Goal: Transaction & Acquisition: Purchase product/service

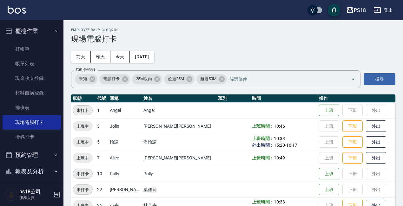
scroll to position [158, 0]
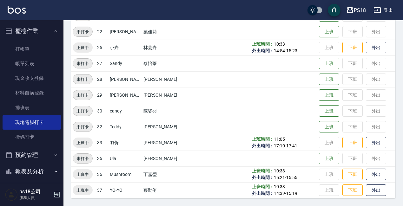
click at [384, 8] on button "登出" at bounding box center [383, 10] width 24 height 12
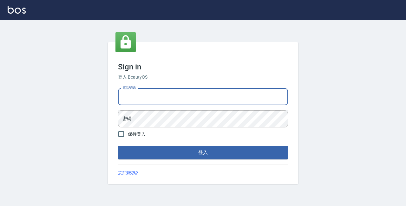
click at [213, 89] on input "電話號碼" at bounding box center [203, 96] width 170 height 17
type input "29881612"
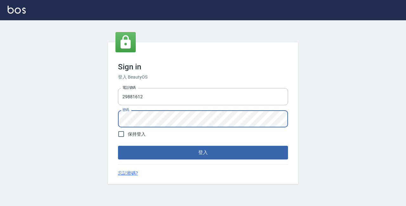
click at [118, 146] on button "登入" at bounding box center [203, 152] width 170 height 13
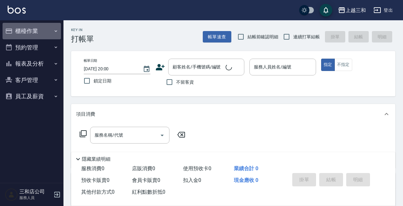
click at [32, 27] on button "櫃檯作業" at bounding box center [32, 31] width 58 height 16
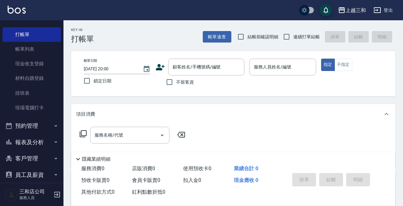
scroll to position [22, 0]
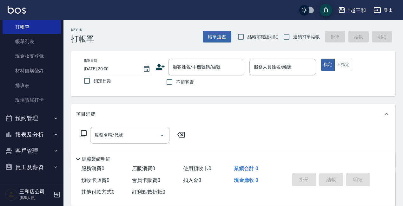
click at [33, 116] on button "預約管理" at bounding box center [32, 118] width 58 height 16
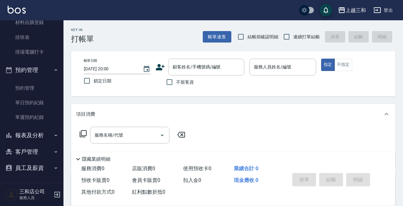
scroll to position [71, 0]
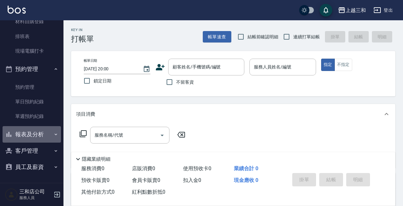
click at [37, 132] on button "報表及分析" at bounding box center [32, 134] width 58 height 16
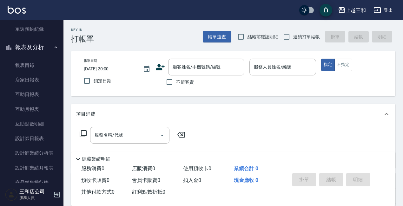
scroll to position [167, 0]
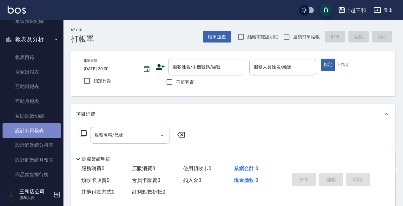
click at [37, 129] on link "設計師日報表" at bounding box center [32, 130] width 58 height 15
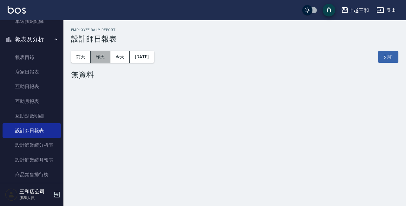
click at [99, 57] on button "昨天" at bounding box center [101, 57] width 20 height 12
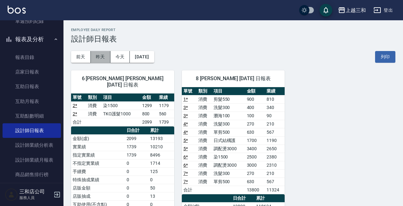
click at [102, 56] on button "昨天" at bounding box center [101, 57] width 20 height 12
click at [75, 57] on button "前天" at bounding box center [81, 57] width 20 height 12
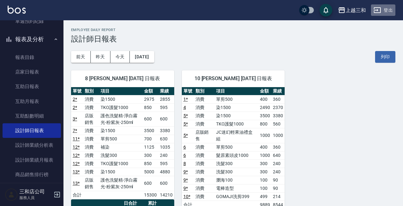
click at [389, 9] on button "登出" at bounding box center [383, 10] width 24 height 12
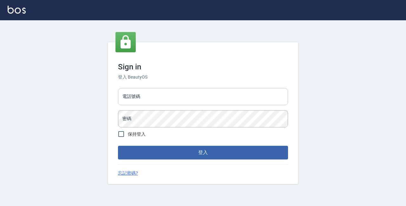
drag, startPoint x: 0, startPoint y: 0, endPoint x: 139, endPoint y: 95, distance: 168.1
click at [139, 95] on input "電話號碼" at bounding box center [203, 96] width 170 height 17
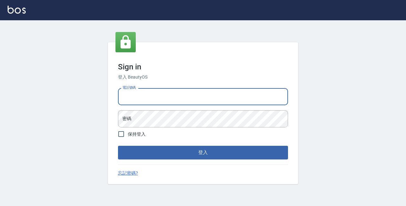
type input "89729295"
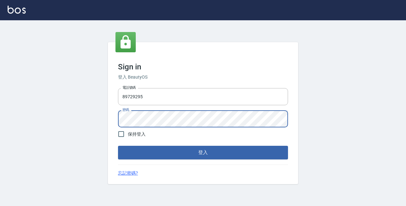
click at [118, 146] on button "登入" at bounding box center [203, 152] width 170 height 13
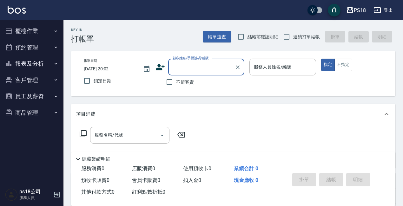
click at [36, 32] on button "櫃檯作業" at bounding box center [32, 31] width 58 height 16
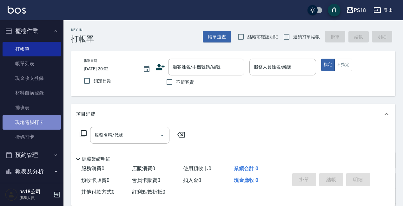
click at [49, 121] on link "現場電腦打卡" at bounding box center [32, 122] width 58 height 15
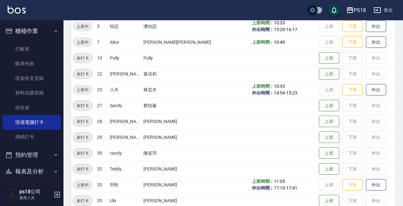
scroll to position [127, 0]
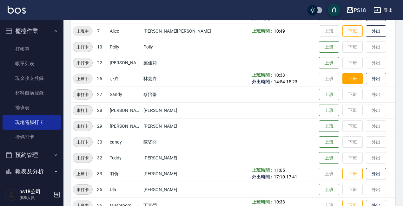
click at [342, 73] on button "下班" at bounding box center [352, 78] width 20 height 11
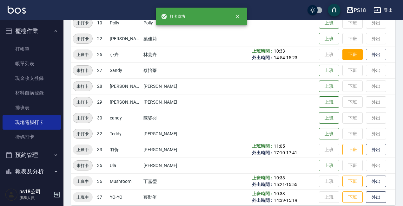
scroll to position [158, 0]
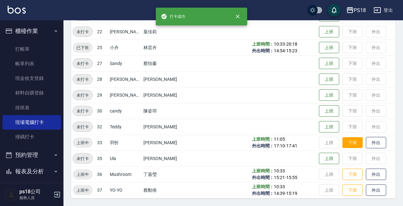
click at [343, 138] on button "下班" at bounding box center [352, 142] width 20 height 11
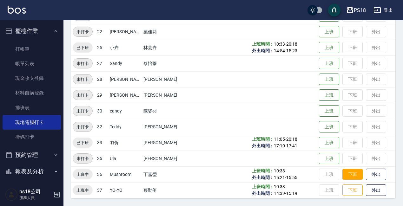
click at [342, 173] on button "下班" at bounding box center [352, 174] width 20 height 11
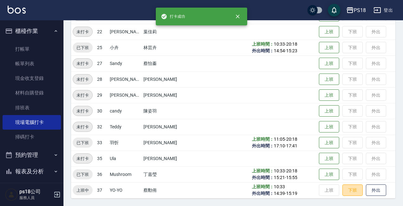
drag, startPoint x: 338, startPoint y: 192, endPoint x: 337, endPoint y: 183, distance: 9.2
click at [342, 192] on button "下班" at bounding box center [352, 191] width 20 height 12
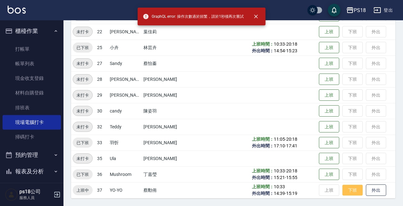
click at [342, 186] on button "下班" at bounding box center [352, 190] width 20 height 11
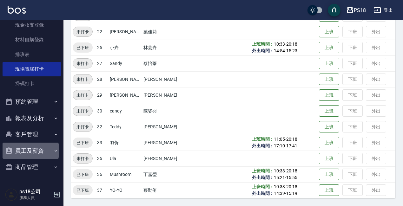
click at [26, 151] on button "員工及薪資" at bounding box center [32, 151] width 58 height 16
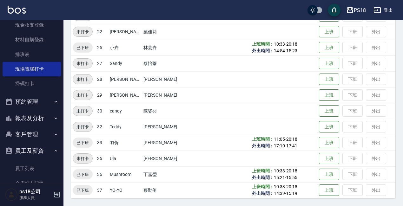
click at [34, 114] on button "報表及分析" at bounding box center [32, 118] width 58 height 16
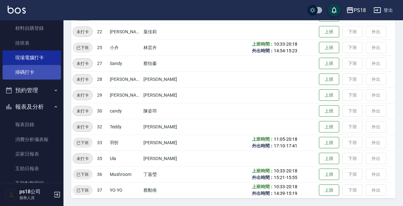
scroll to position [22, 0]
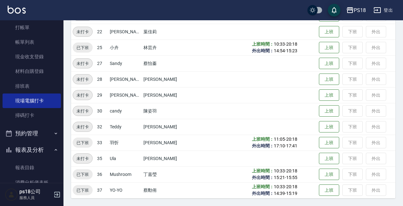
click at [28, 133] on button "預約管理" at bounding box center [32, 133] width 58 height 16
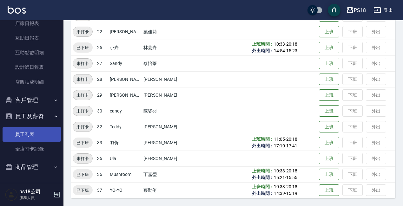
scroll to position [181, 0]
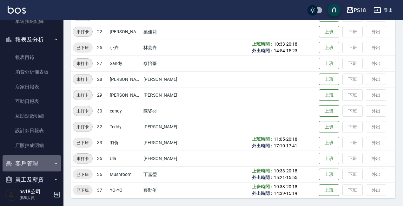
click at [32, 161] on button "客戶管理" at bounding box center [32, 163] width 58 height 16
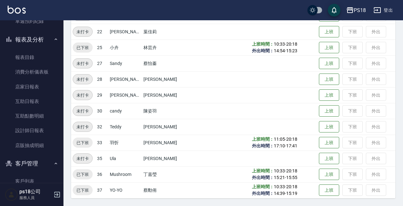
scroll to position [264, 0]
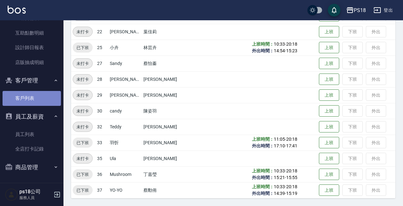
click at [35, 96] on link "客戶列表" at bounding box center [32, 98] width 58 height 15
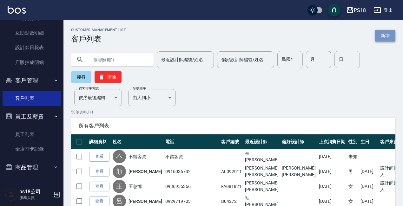
click at [379, 34] on link "新增" at bounding box center [385, 36] width 20 height 12
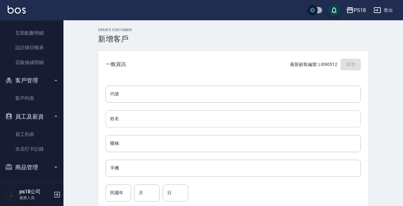
click at [194, 122] on input "姓名" at bounding box center [233, 118] width 255 height 17
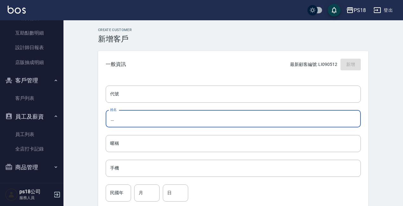
type input "落"
type input "裸"
type input "羅媞均"
click at [143, 94] on input "代號" at bounding box center [233, 94] width 255 height 17
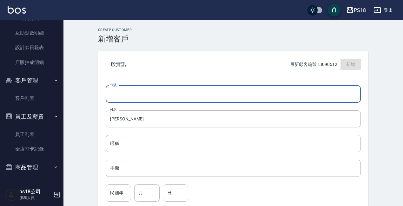
type input "a"
type input "AL052122"
click at [117, 166] on input "手機" at bounding box center [233, 168] width 255 height 17
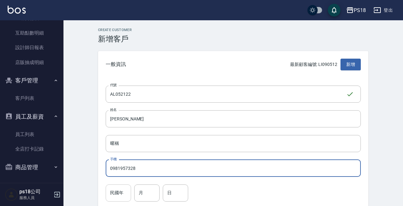
type input "0981957328"
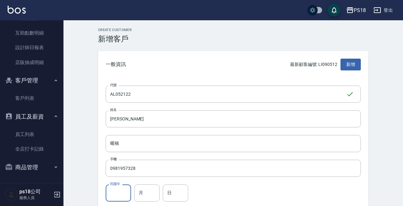
click at [117, 193] on input "民國年" at bounding box center [118, 193] width 25 height 17
type input "86"
click at [144, 192] on input "月" at bounding box center [146, 193] width 25 height 17
type input "05"
click at [174, 195] on input "日" at bounding box center [175, 193] width 25 height 17
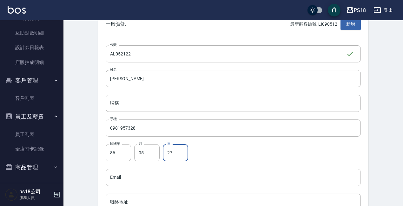
scroll to position [95, 0]
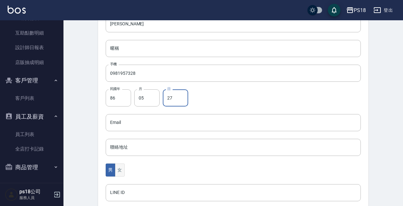
type input "27"
click at [118, 171] on button "女" at bounding box center [120, 170] width 10 height 13
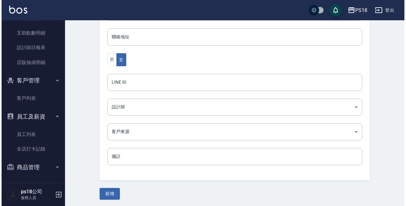
scroll to position [207, 0]
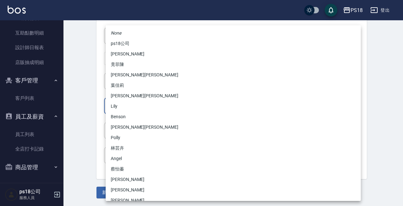
click at [137, 106] on body "PS18 登出 櫃檯作業 打帳單 帳單列表 現金收支登錄 材料自購登錄 排班表 現場電腦打卡 掃碼打卡 預約管理 預約管理 單日預約紀錄 單週預約紀錄 報表及…" at bounding box center [201, -1] width 403 height 413
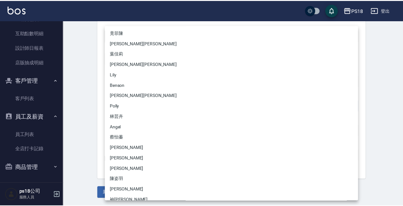
scroll to position [0, 0]
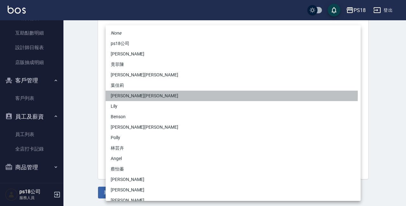
click at [113, 95] on li "[PERSON_NAME][PERSON_NAME]" at bounding box center [233, 96] width 255 height 10
type input "354c5e59-3244-4678-bf32-ed7251264852"
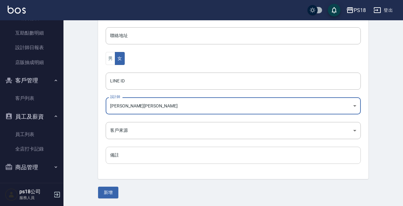
click at [127, 157] on input "備註" at bounding box center [233, 155] width 255 height 17
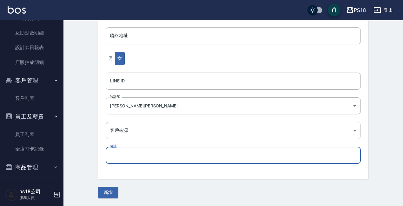
click at [130, 132] on body "PS18 登出 櫃檯作業 打帳單 帳單列表 現金收支登錄 材料自購登錄 排班表 現場電腦打卡 掃碼打卡 預約管理 預約管理 單日預約紀錄 單週預約紀錄 報表及…" at bounding box center [201, -1] width 403 height 413
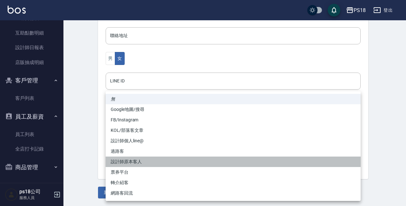
click at [140, 160] on li "設計師原本客人" at bounding box center [233, 162] width 255 height 10
type input "設計師原本客人"
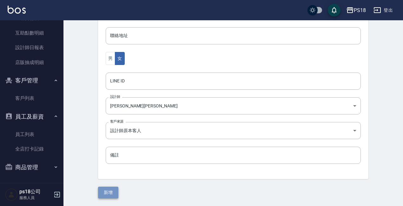
click at [112, 193] on button "新增" at bounding box center [108, 193] width 20 height 12
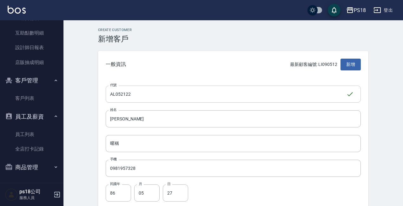
click at [125, 94] on input "AL052122" at bounding box center [226, 94] width 240 height 17
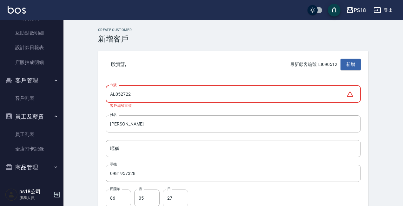
click at [132, 94] on input "AL052722" at bounding box center [226, 94] width 240 height 17
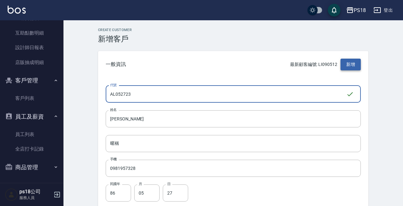
type input "AL052723"
click at [353, 63] on button "新增" at bounding box center [350, 65] width 20 height 12
click at [153, 96] on input "AL052723" at bounding box center [226, 94] width 240 height 17
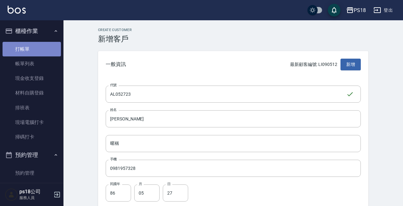
click at [39, 50] on link "打帳單" at bounding box center [32, 49] width 58 height 15
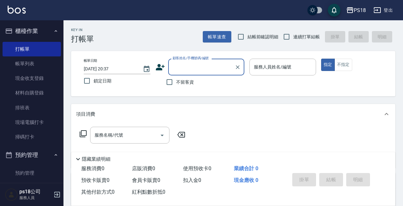
click at [203, 66] on input "顧客姓名/手機號碼/編號" at bounding box center [201, 67] width 61 height 11
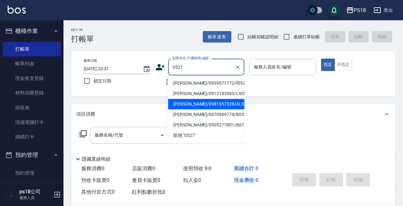
click at [181, 102] on li "羅媞均/0981957328/AL052722" at bounding box center [206, 104] width 76 height 10
type input "羅媞均/0981957328/AL052722"
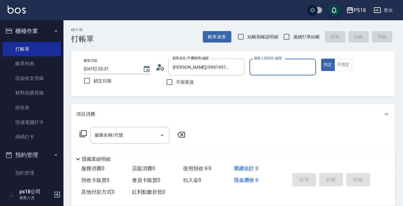
type input "Alice-7"
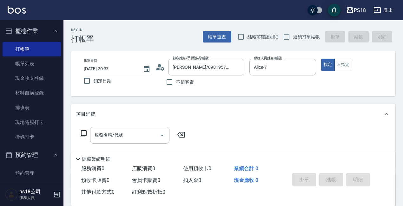
click at [83, 133] on icon at bounding box center [83, 134] width 8 height 8
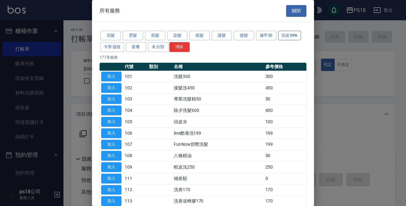
click at [292, 36] on button "頭皮SPA" at bounding box center [289, 36] width 23 height 10
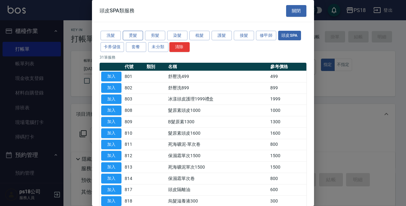
click at [131, 36] on button "燙髮" at bounding box center [133, 36] width 20 height 10
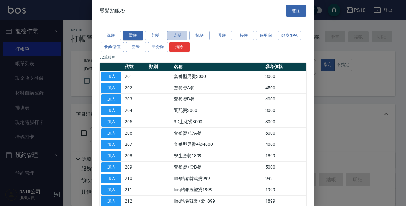
click at [173, 35] on button "染髮" at bounding box center [177, 36] width 20 height 10
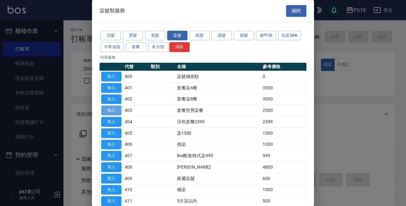
click at [109, 110] on button "加入" at bounding box center [111, 111] width 20 height 10
type input "套餐型男染餐(403)"
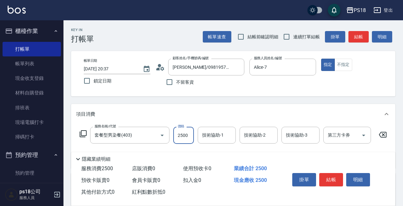
click at [184, 138] on input "2500" at bounding box center [183, 135] width 21 height 17
type input "3800"
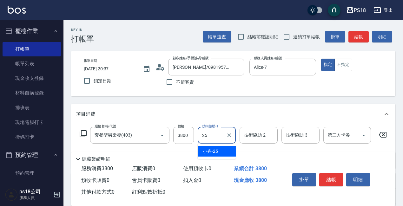
click at [210, 151] on span "小卉 -25" at bounding box center [210, 151] width 15 height 7
type input "小卉-25"
click at [252, 131] on input "技術協助-2" at bounding box center [258, 135] width 32 height 11
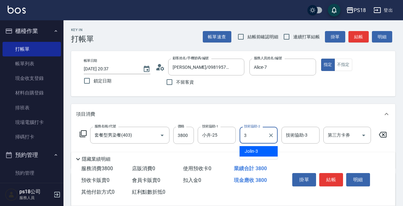
type input "Jolin-3"
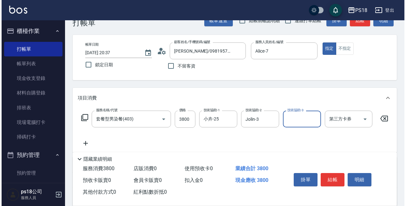
scroll to position [32, 0]
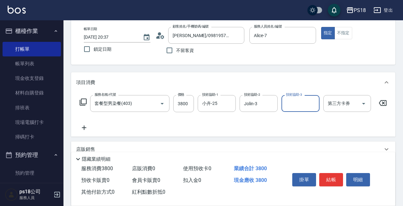
click at [84, 104] on icon at bounding box center [83, 102] width 8 height 8
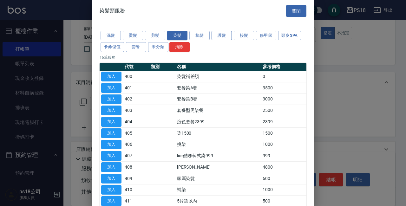
click at [215, 35] on button "護髮" at bounding box center [222, 36] width 20 height 10
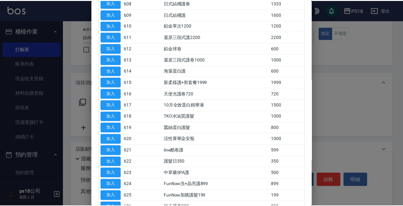
scroll to position [317, 0]
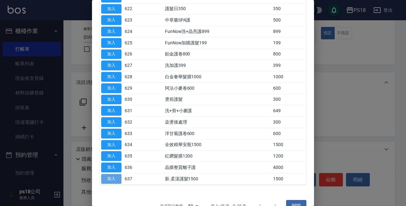
click at [117, 180] on button "加入" at bounding box center [111, 179] width 20 height 10
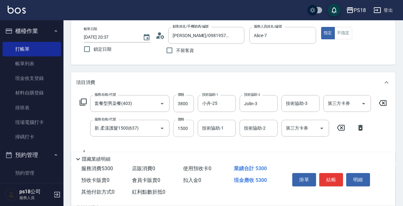
click at [182, 129] on input "1500" at bounding box center [183, 128] width 21 height 17
type input "1490"
type input "小卉-25"
click at [83, 102] on icon at bounding box center [83, 102] width 8 height 8
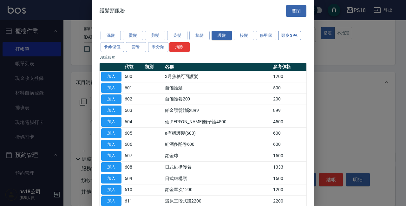
click at [295, 35] on button "頭皮SPA" at bounding box center [289, 36] width 23 height 10
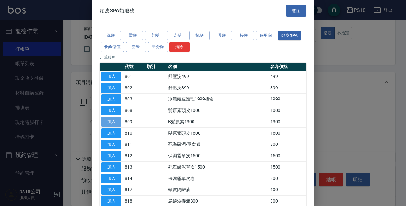
click at [111, 121] on button "加入" at bounding box center [111, 122] width 20 height 10
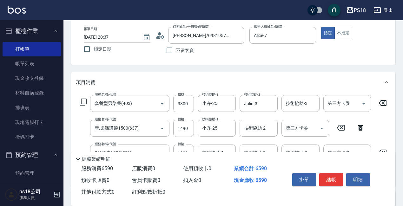
scroll to position [95, 0]
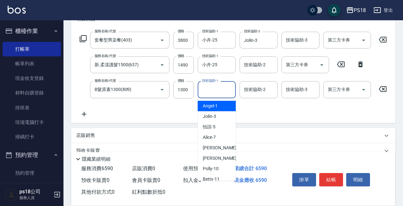
click at [210, 90] on input "技術協助-1" at bounding box center [216, 89] width 32 height 11
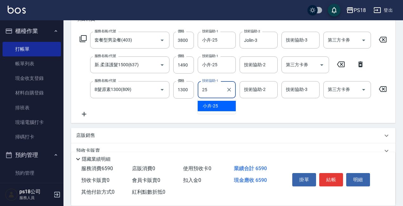
type input "小卉-25"
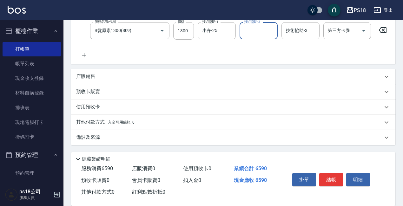
scroll to position [160, 0]
click at [221, 144] on div "備註及來源" at bounding box center [233, 137] width 324 height 15
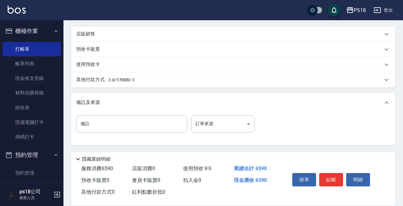
scroll to position [202, 0]
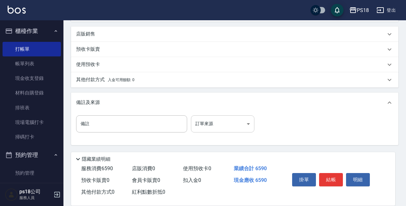
click at [233, 127] on body "PS18 登出 櫃檯作業 打帳單 帳單列表 現金收支登錄 材料自購登錄 排班表 現場電腦打卡 掃碼打卡 預約管理 預約管理 單日預約紀錄 單週預約紀錄 報表及…" at bounding box center [203, 4] width 406 height 403
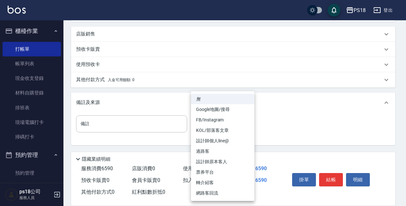
click at [214, 162] on li "設計師原本客人" at bounding box center [222, 162] width 63 height 10
type input "設計師原本客人"
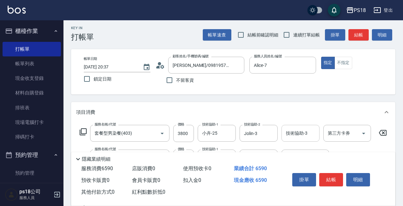
scroll to position [0, 0]
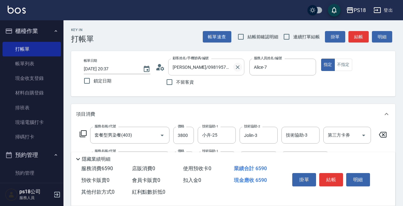
click at [238, 65] on icon "Clear" at bounding box center [237, 67] width 6 height 6
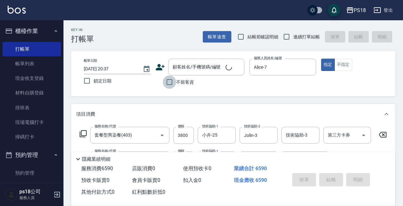
click at [167, 81] on input "不留客資" at bounding box center [169, 81] width 13 height 13
checkbox input "true"
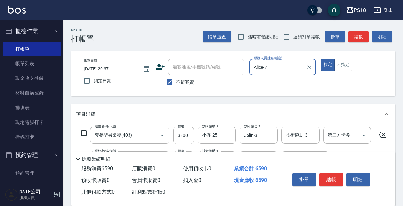
click at [267, 65] on input "Alice-7" at bounding box center [277, 67] width 51 height 11
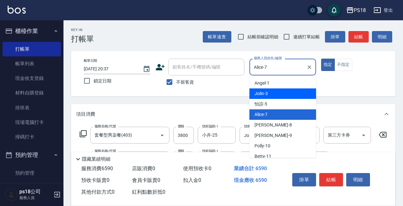
click at [261, 96] on span "Jolin -3" at bounding box center [260, 93] width 13 height 7
type input "Jolin-3"
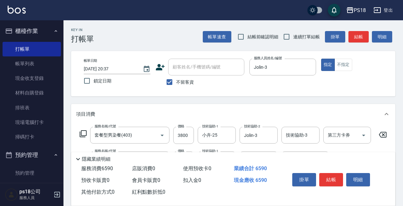
click at [260, 91] on div "帳單日期 2025/09/13 20:37 鎖定日期 顧客姓名/手機號碼/編號 顧客姓名/手機號碼/編號 不留客資 服務人員姓名/編號 Jolin-3 服務人…" at bounding box center [233, 73] width 324 height 45
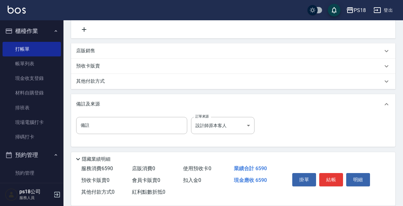
scroll to position [187, 0]
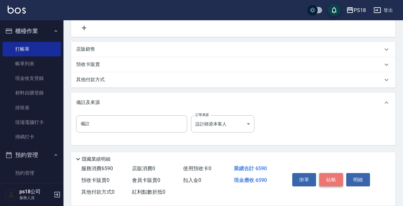
click at [329, 176] on button "結帳" at bounding box center [331, 179] width 24 height 13
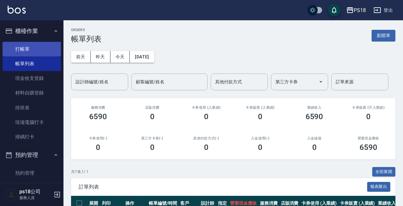
click at [26, 48] on link "打帳單" at bounding box center [32, 49] width 58 height 15
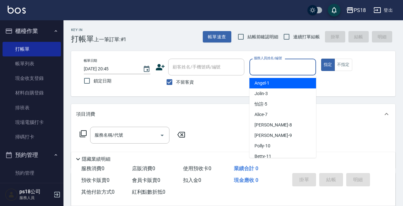
click at [283, 66] on input "服務人員姓名/編號" at bounding box center [282, 67] width 61 height 11
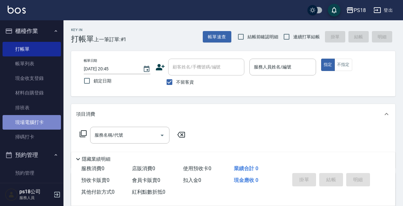
click at [49, 119] on link "現場電腦打卡" at bounding box center [32, 122] width 58 height 15
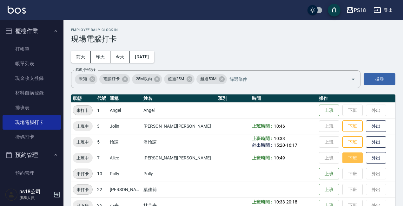
click at [342, 160] on button "下班" at bounding box center [352, 158] width 20 height 11
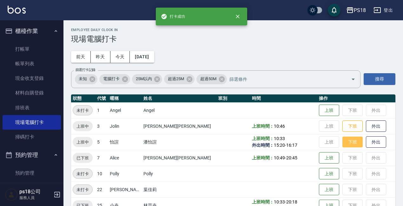
click at [342, 142] on button "下班" at bounding box center [352, 142] width 20 height 11
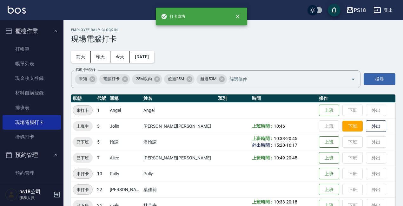
click at [342, 127] on button "下班" at bounding box center [352, 126] width 20 height 11
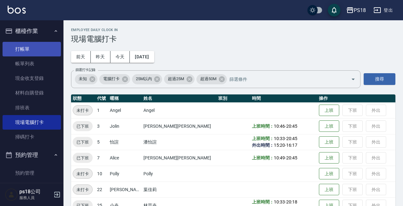
click at [39, 50] on link "打帳單" at bounding box center [32, 49] width 58 height 15
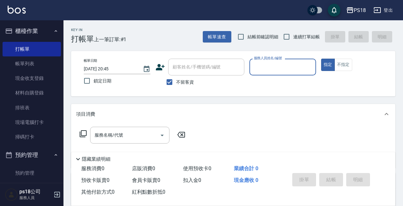
drag, startPoint x: 287, startPoint y: 67, endPoint x: 284, endPoint y: 63, distance: 4.8
click at [285, 64] on input "服務人員姓名/編號" at bounding box center [282, 67] width 61 height 11
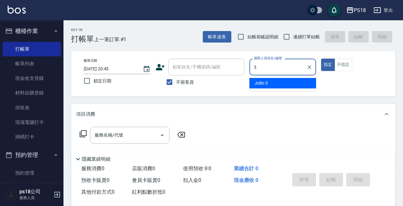
type input "Jolin-3"
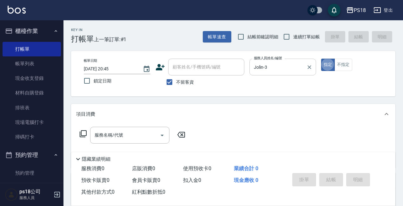
type button "true"
click at [82, 133] on icon at bounding box center [83, 134] width 8 height 8
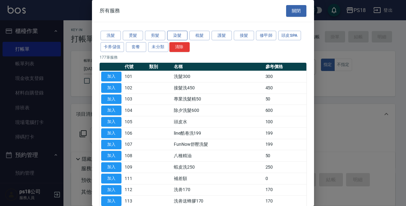
click at [172, 37] on button "染髮" at bounding box center [177, 36] width 20 height 10
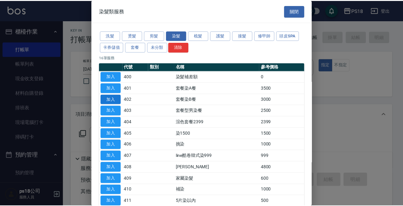
scroll to position [32, 0]
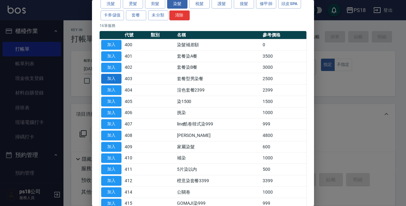
click at [113, 76] on button "加入" at bounding box center [111, 79] width 20 height 10
type input "套餐型男染餐(403)"
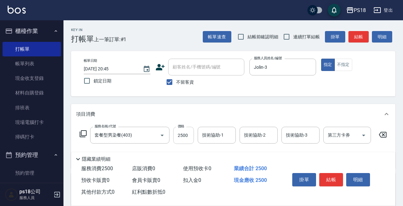
click at [186, 134] on input "2500" at bounding box center [183, 135] width 21 height 17
type input "3800"
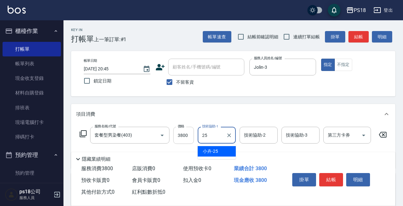
type input "小卉-25"
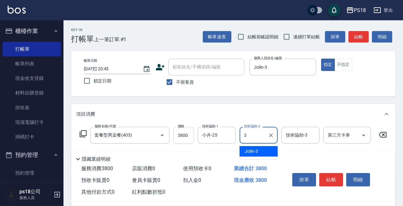
type input "Jolin-3"
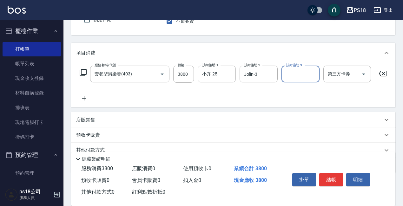
scroll to position [63, 0]
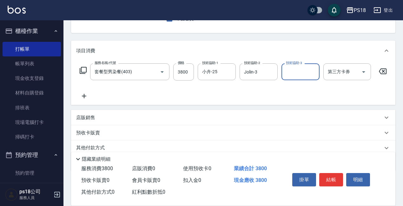
click at [82, 71] on icon at bounding box center [83, 71] width 8 height 8
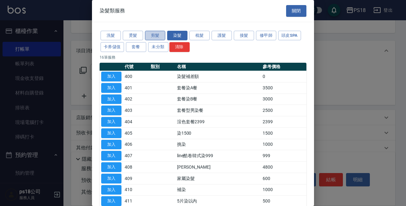
click at [157, 34] on button "剪髮" at bounding box center [155, 36] width 20 height 10
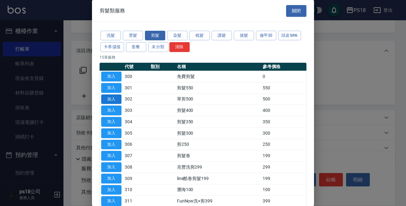
click at [114, 99] on button "加入" at bounding box center [111, 100] width 20 height 10
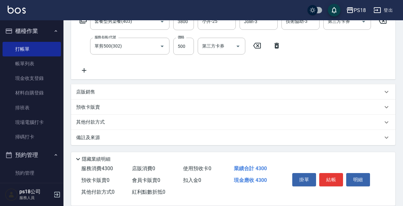
scroll to position [119, 0]
click at [220, 139] on div "備註及來源" at bounding box center [229, 137] width 306 height 7
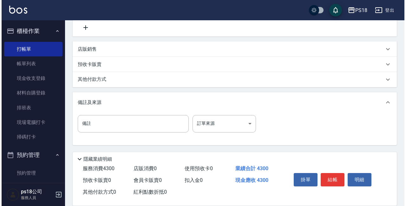
scroll to position [162, 0]
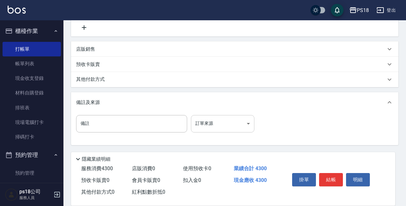
click at [229, 128] on body "PS18 登出 櫃檯作業 打帳單 帳單列表 現金收支登錄 材料自購登錄 排班表 現場電腦打卡 掃碼打卡 預約管理 預約管理 單日預約紀錄 單週預約紀錄 報表及…" at bounding box center [203, 24] width 406 height 363
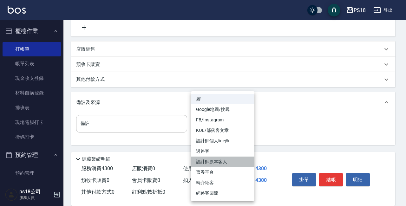
click at [217, 160] on li "設計師原本客人" at bounding box center [222, 162] width 63 height 10
type input "設計師原本客人"
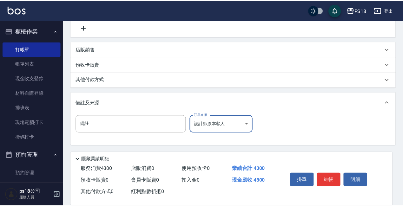
scroll to position [157, 0]
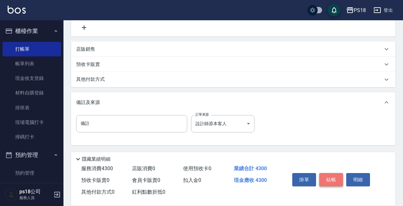
click at [331, 178] on button "結帳" at bounding box center [331, 179] width 24 height 13
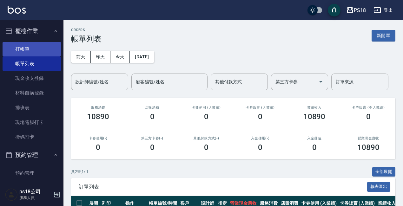
click at [29, 49] on link "打帳單" at bounding box center [32, 49] width 58 height 15
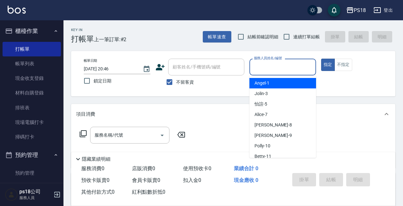
click at [276, 63] on input "服務人員姓名/編號" at bounding box center [282, 67] width 61 height 11
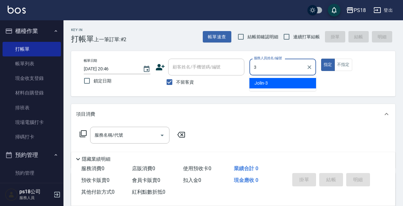
type input "Jolin-3"
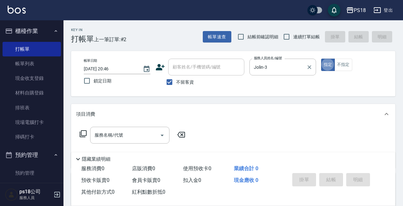
type button "true"
click at [84, 133] on icon at bounding box center [83, 134] width 8 height 8
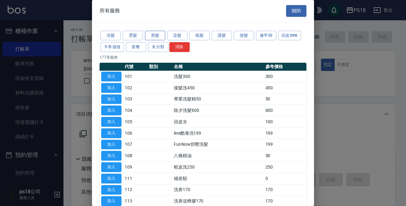
click at [154, 35] on button "剪髮" at bounding box center [155, 36] width 20 height 10
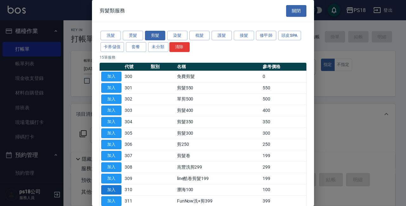
click at [112, 189] on button "加入" at bounding box center [111, 190] width 20 height 10
type input "瀏海100(310)"
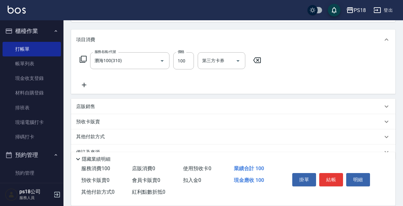
scroll to position [89, 0]
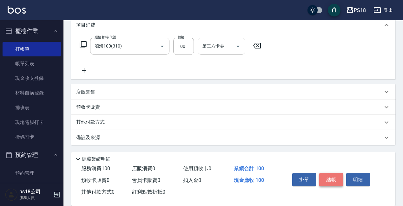
click at [336, 177] on button "結帳" at bounding box center [331, 179] width 24 height 13
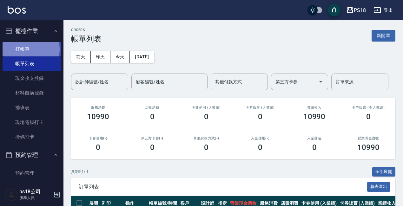
click at [31, 49] on link "打帳單" at bounding box center [32, 49] width 58 height 15
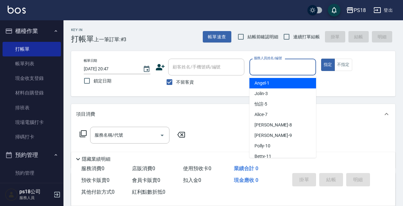
click at [287, 67] on input "服務人員姓名/編號" at bounding box center [282, 67] width 61 height 11
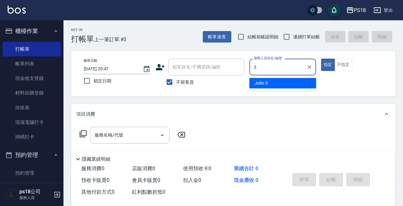
type input "Jolin-3"
type button "true"
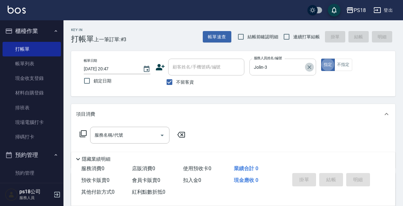
drag, startPoint x: 310, startPoint y: 67, endPoint x: 298, endPoint y: 67, distance: 12.4
click at [309, 66] on icon "Clear" at bounding box center [309, 67] width 6 height 6
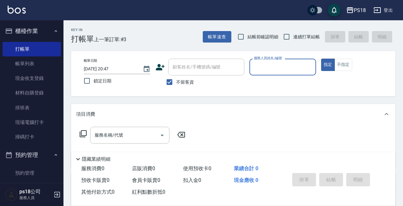
click at [268, 69] on input "服務人員姓名/編號" at bounding box center [282, 67] width 61 height 11
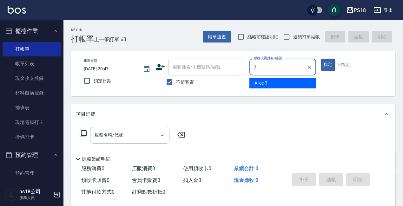
type input "Alice-7"
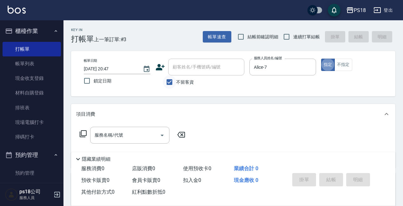
click at [169, 81] on input "不留客資" at bounding box center [169, 81] width 13 height 13
checkbox input "false"
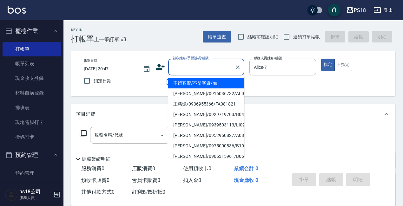
click at [181, 67] on input "顧客姓名/手機號碼/編號" at bounding box center [201, 67] width 61 height 11
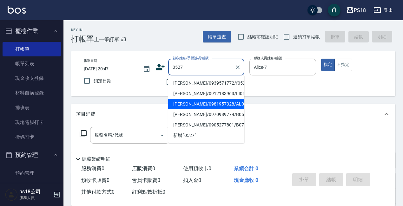
click at [184, 104] on li "羅媞均/0981957328/AL052722" at bounding box center [206, 104] width 76 height 10
type input "羅媞均/0981957328/AL052722"
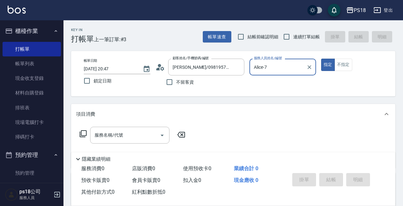
click at [163, 68] on icon at bounding box center [162, 69] width 4 height 4
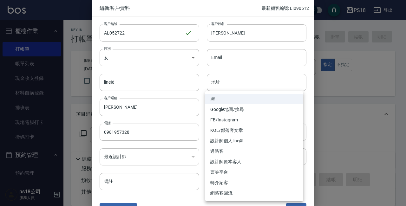
click at [245, 131] on body "PS18 登出 櫃檯作業 打帳單 帳單列表 現金收支登錄 材料自購登錄 排班表 現場電腦打卡 掃碼打卡 預約管理 預約管理 單日預約紀錄 單週預約紀錄 報表及…" at bounding box center [203, 155] width 406 height 310
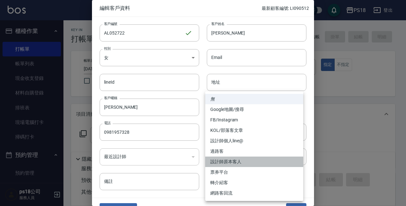
click at [228, 162] on li "設計師原本客人" at bounding box center [254, 162] width 98 height 10
type input "設計師原本客人"
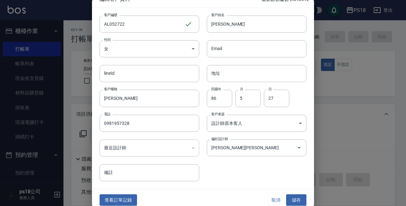
scroll to position [14, 0]
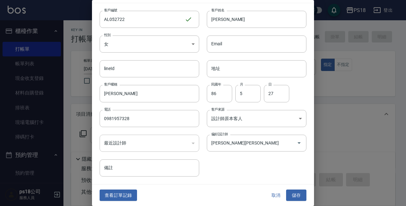
click at [297, 193] on button "儲存" at bounding box center [296, 196] width 20 height 12
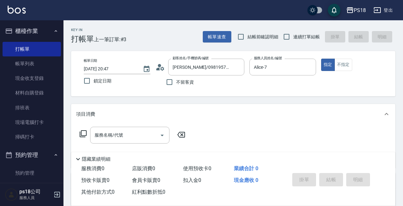
click at [85, 133] on icon at bounding box center [83, 134] width 8 height 8
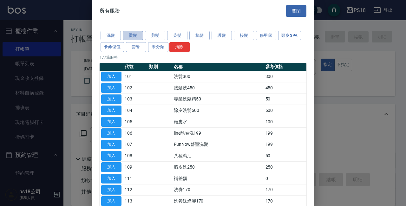
click at [133, 36] on button "燙髮" at bounding box center [133, 36] width 20 height 10
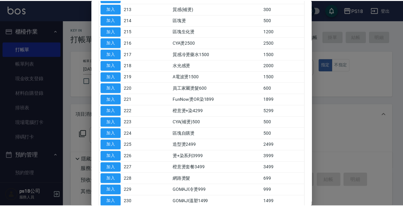
scroll to position [222, 0]
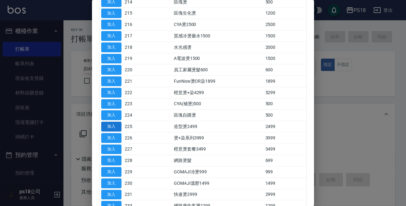
click at [111, 126] on button "加入" at bounding box center [111, 127] width 20 height 10
type input "造型燙2499(225)"
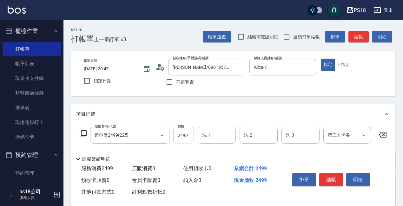
click at [187, 134] on input "2499" at bounding box center [183, 135] width 21 height 17
type input "3000"
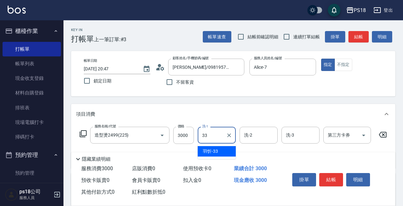
type input "羽忻-33"
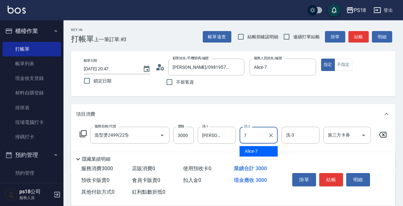
type input "Alice-7"
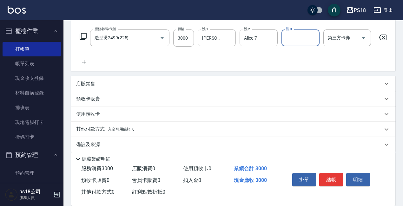
scroll to position [110, 0]
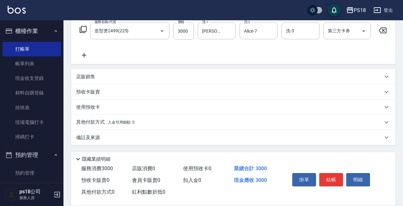
click at [195, 136] on div "備註及來源" at bounding box center [229, 137] width 306 height 7
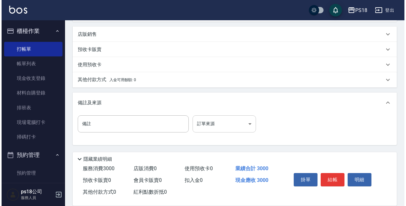
scroll to position [152, 0]
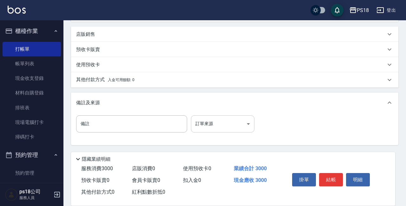
click at [217, 127] on body "PS18 登出 櫃檯作業 打帳單 帳單列表 現金收支登錄 材料自購登錄 排班表 現場電腦打卡 掃碼打卡 預約管理 預約管理 單日預約紀錄 單週預約紀錄 報表及…" at bounding box center [203, 29] width 406 height 353
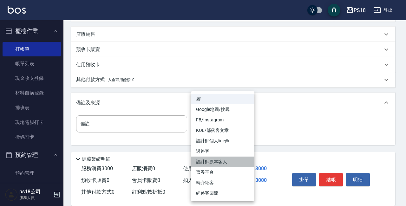
click at [217, 161] on li "設計師原本客人" at bounding box center [222, 162] width 63 height 10
type input "設計師原本客人"
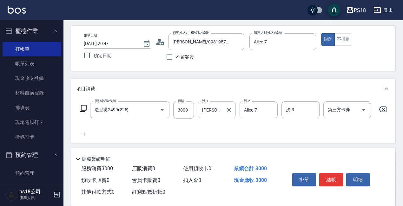
scroll to position [0, 0]
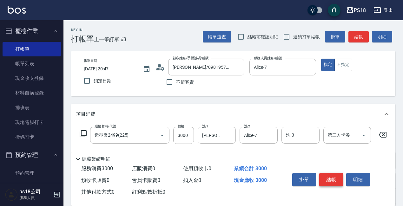
click at [329, 179] on button "結帳" at bounding box center [331, 179] width 24 height 13
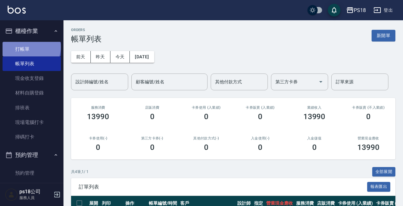
click at [31, 47] on link "打帳單" at bounding box center [32, 49] width 58 height 15
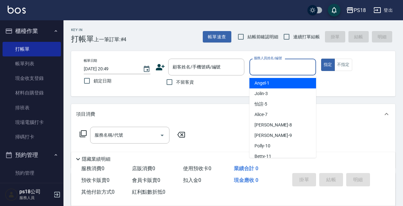
click at [277, 68] on input "服務人員姓名/編號" at bounding box center [282, 67] width 61 height 11
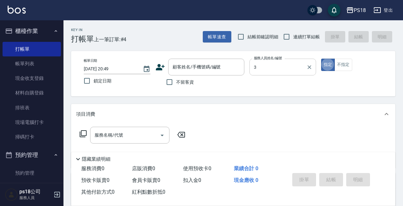
type input "Jolin-3"
type button "true"
click at [169, 83] on input "不留客資" at bounding box center [169, 81] width 13 height 13
checkbox input "true"
click at [83, 131] on icon at bounding box center [83, 133] width 7 height 7
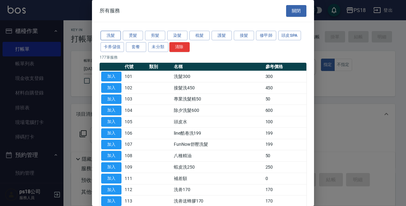
click at [112, 36] on button "洗髮" at bounding box center [111, 36] width 20 height 10
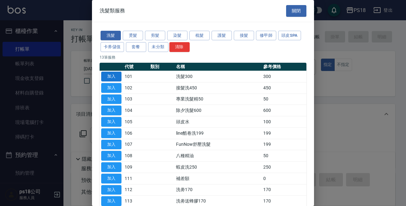
click at [114, 77] on button "加入" at bounding box center [111, 77] width 20 height 10
type input "洗髮300(101)"
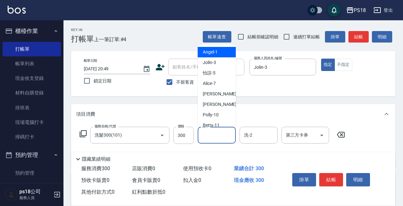
click at [207, 134] on div "洗-1 洗-1" at bounding box center [217, 135] width 38 height 17
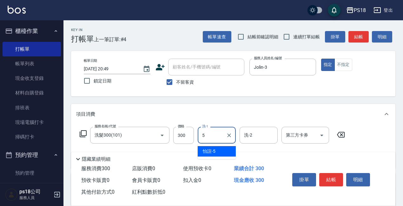
type input "怡諠-5"
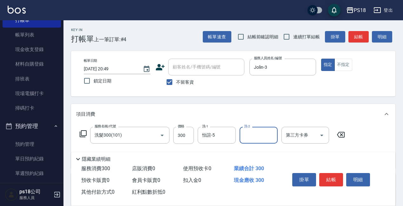
scroll to position [63, 0]
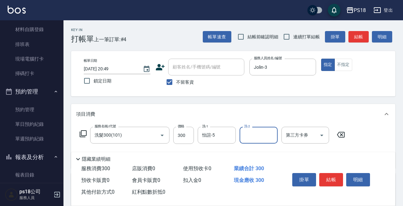
click at [85, 131] on icon at bounding box center [83, 134] width 8 height 8
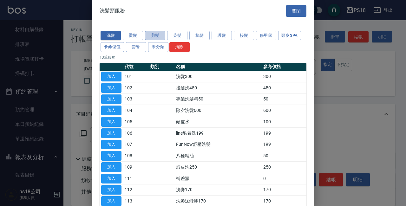
click at [153, 33] on button "剪髮" at bounding box center [155, 36] width 20 height 10
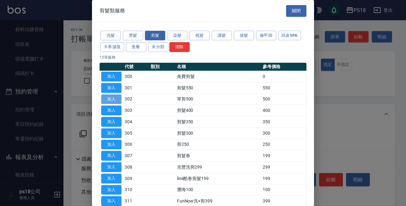
click at [111, 97] on button "加入" at bounding box center [111, 100] width 20 height 10
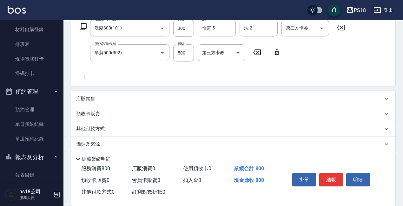
scroll to position [114, 0]
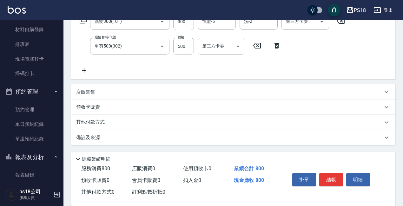
click at [241, 138] on div "備註及來源" at bounding box center [229, 137] width 306 height 7
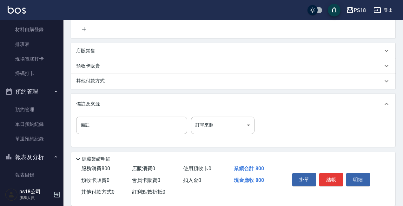
scroll to position [157, 0]
click at [229, 129] on body "PS18 登出 櫃檯作業 打帳單 帳單列表 現金收支登錄 材料自購登錄 排班表 現場電腦打卡 掃碼打卡 預約管理 預約管理 單日預約紀錄 單週預約紀錄 報表及…" at bounding box center [201, 24] width 403 height 363
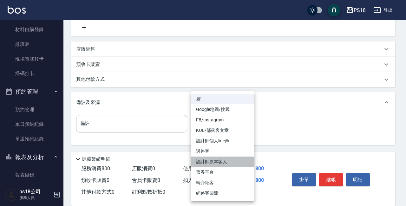
click at [215, 161] on li "設計師原本客人" at bounding box center [222, 162] width 63 height 10
type input "設計師原本客人"
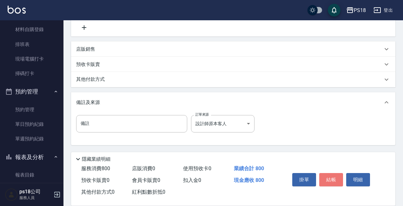
drag, startPoint x: 330, startPoint y: 175, endPoint x: 331, endPoint y: 170, distance: 4.8
click at [330, 175] on button "結帳" at bounding box center [331, 179] width 24 height 13
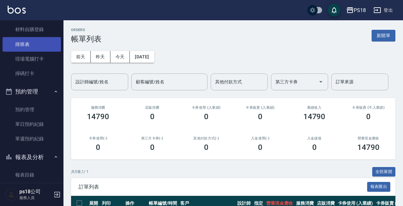
click at [32, 44] on link "排班表" at bounding box center [32, 44] width 58 height 15
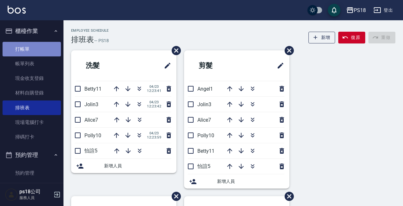
click at [39, 47] on link "打帳單" at bounding box center [32, 49] width 58 height 15
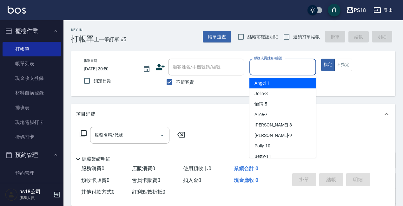
click at [285, 63] on input "服務人員姓名/編號" at bounding box center [282, 67] width 61 height 11
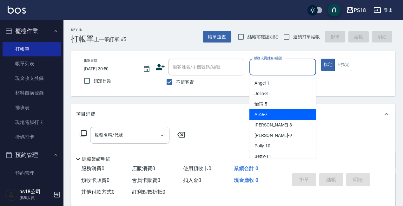
click at [261, 114] on span "Alice -7" at bounding box center [260, 114] width 13 height 7
type input "Alice-7"
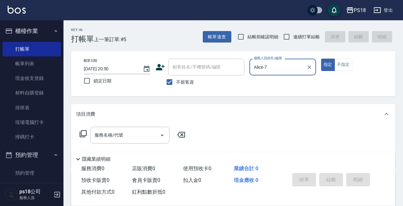
click at [86, 134] on icon at bounding box center [83, 133] width 7 height 7
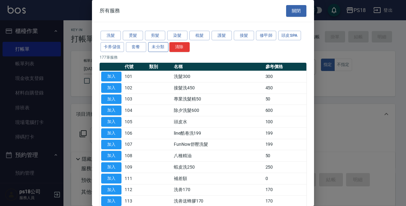
drag, startPoint x: 155, startPoint y: 36, endPoint x: 155, endPoint y: 44, distance: 8.3
click at [154, 36] on button "剪髮" at bounding box center [155, 36] width 20 height 10
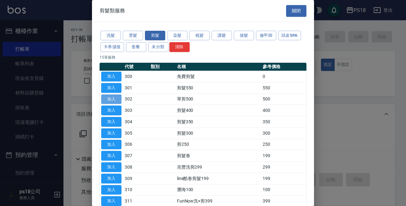
click at [111, 97] on button "加入" at bounding box center [111, 100] width 20 height 10
type input "單剪500(302)"
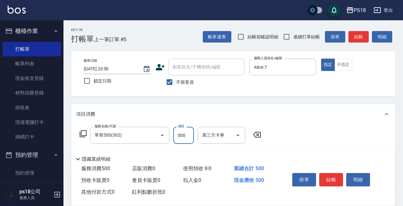
click at [186, 134] on input "500" at bounding box center [183, 135] width 21 height 17
type input "450"
click at [309, 144] on div "服務名稱/代號 單剪500(302) 服務名稱/代號 價格 450 價格 第三方卡券 第三方卡券" at bounding box center [233, 146] width 324 height 44
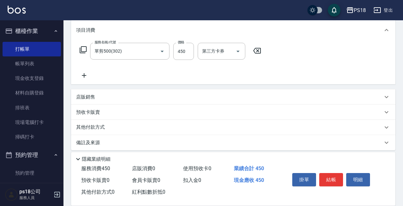
scroll to position [89, 0]
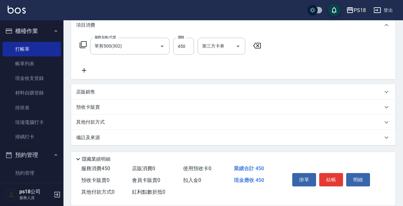
click at [228, 142] on div "備註及來源" at bounding box center [233, 137] width 324 height 15
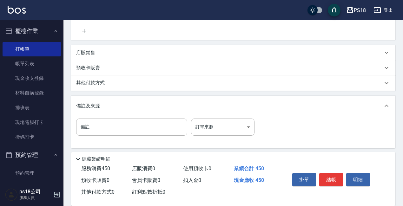
scroll to position [132, 0]
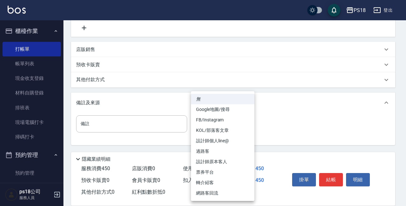
click at [220, 125] on body "PS18 登出 櫃檯作業 打帳單 帳單列表 現金收支登錄 材料自購登錄 排班表 現場電腦打卡 掃碼打卡 預約管理 預約管理 單日預約紀錄 單週預約紀錄 報表及…" at bounding box center [203, 37] width 406 height 338
drag, startPoint x: 214, startPoint y: 162, endPoint x: 222, endPoint y: 162, distance: 7.6
click at [215, 162] on li "設計師原本客人" at bounding box center [222, 162] width 63 height 10
type input "設計師原本客人"
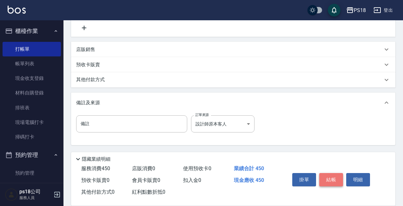
click at [331, 179] on button "結帳" at bounding box center [331, 179] width 24 height 13
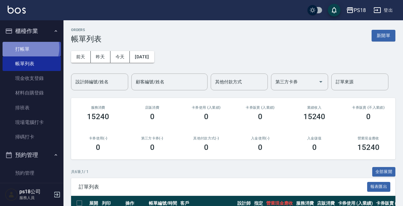
click at [24, 48] on link "打帳單" at bounding box center [32, 49] width 58 height 15
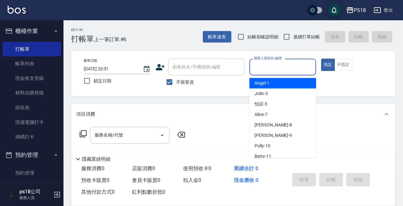
click at [264, 67] on input "服務人員姓名/編號" at bounding box center [282, 67] width 61 height 11
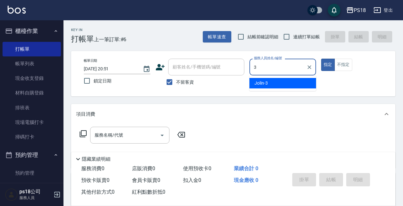
type input "Jolin-3"
type button "true"
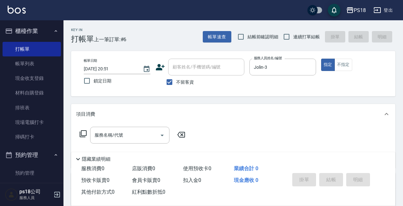
click at [82, 135] on icon at bounding box center [83, 134] width 8 height 8
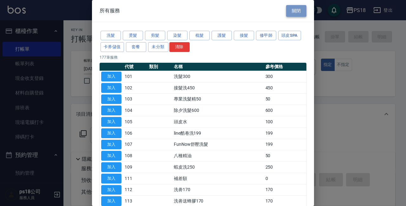
click at [296, 8] on button "關閉" at bounding box center [296, 11] width 20 height 12
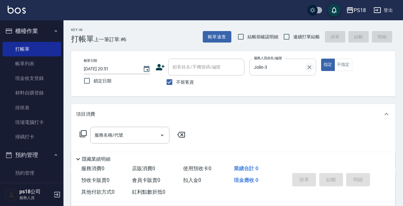
click at [309, 67] on icon "Clear" at bounding box center [309, 67] width 4 height 4
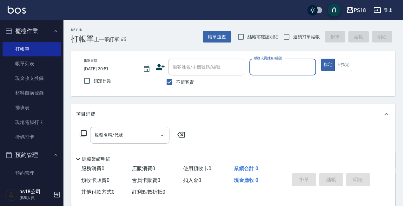
click at [266, 62] on input "服務人員姓名/編號" at bounding box center [282, 67] width 61 height 11
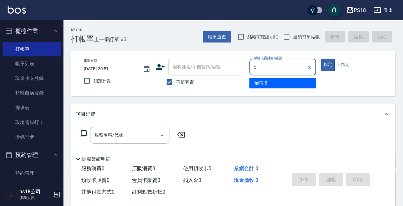
type input "怡諠-5"
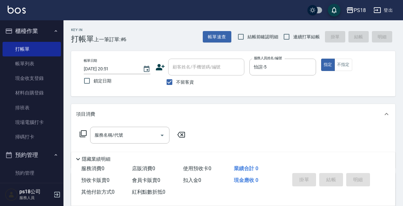
click at [86, 134] on icon at bounding box center [83, 134] width 8 height 8
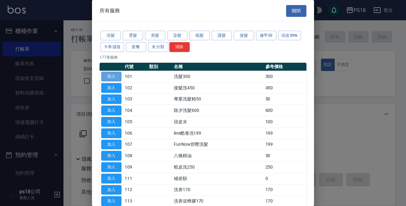
click at [114, 78] on button "加入" at bounding box center [111, 77] width 20 height 10
type input "洗髮300(101)"
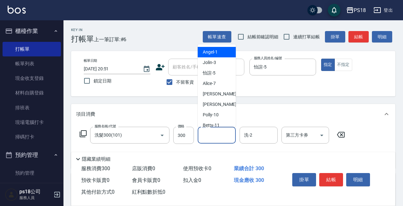
click at [218, 136] on input "洗-1" at bounding box center [216, 135] width 32 height 11
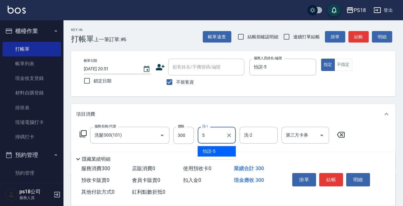
type input "怡諠-5"
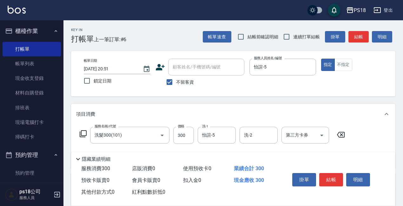
click at [80, 135] on icon at bounding box center [83, 133] width 7 height 7
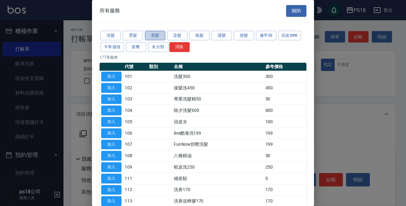
click at [152, 35] on button "剪髮" at bounding box center [155, 36] width 20 height 10
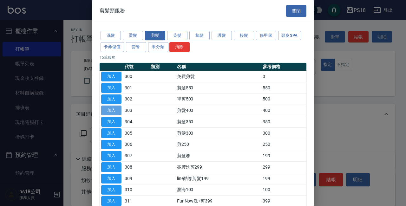
click at [114, 110] on button "加入" at bounding box center [111, 111] width 20 height 10
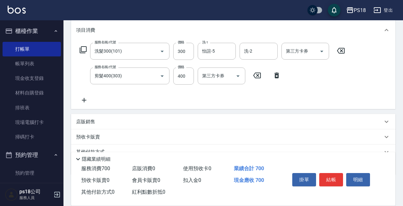
scroll to position [95, 0]
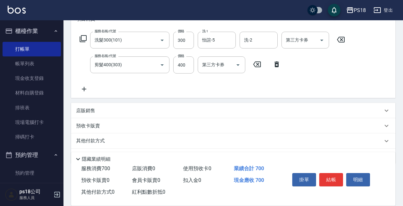
click at [89, 109] on p "店販銷售" at bounding box center [85, 111] width 19 height 7
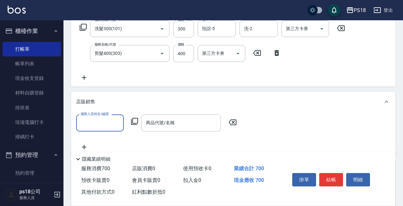
scroll to position [127, 0]
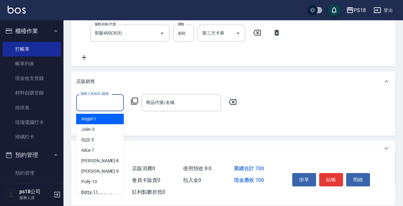
click at [105, 104] on input "服務人員姓名/編號" at bounding box center [100, 102] width 42 height 11
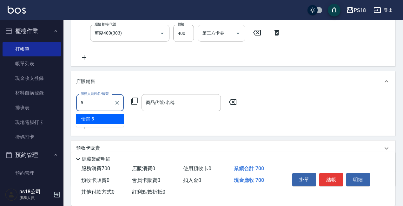
click at [106, 120] on div "怡諠 -5" at bounding box center [100, 119] width 48 height 10
click at [154, 97] on div "商品代號/名稱" at bounding box center [180, 102] width 79 height 17
type input "怡諠-5"
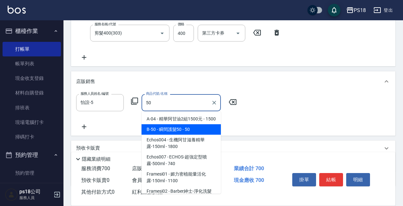
click at [178, 134] on span "B-50 - 瞬間護髮50 - 50" at bounding box center [180, 129] width 79 height 10
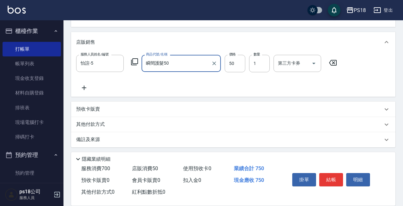
scroll to position [168, 0]
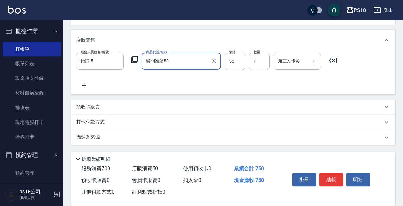
type input "瞬間護髮50"
click at [252, 141] on div "備註及來源" at bounding box center [233, 137] width 324 height 15
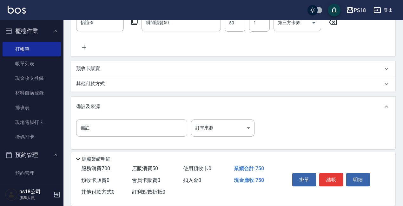
scroll to position [211, 0]
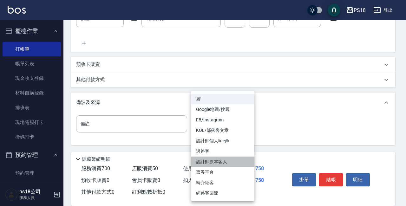
click at [209, 160] on li "設計師原本客人" at bounding box center [222, 162] width 63 height 10
type input "設計師原本客人"
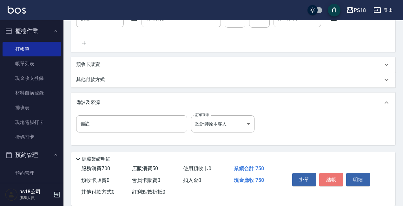
click at [329, 178] on button "結帳" at bounding box center [331, 179] width 24 height 13
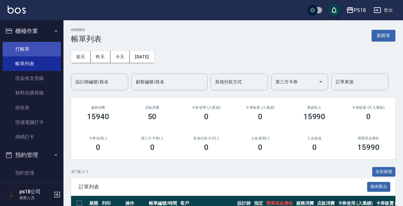
click at [31, 50] on link "打帳單" at bounding box center [32, 49] width 58 height 15
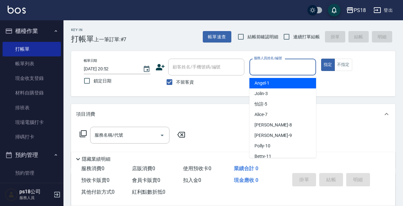
click at [257, 65] on input "服務人員姓名/編號" at bounding box center [282, 67] width 61 height 11
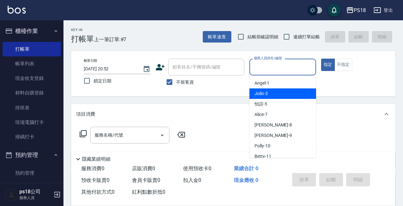
click at [271, 92] on div "Jolin -3" at bounding box center [282, 93] width 67 height 10
type input "Jolin-3"
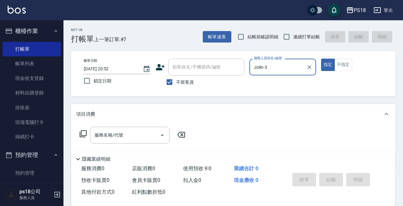
click at [83, 133] on icon at bounding box center [83, 134] width 8 height 8
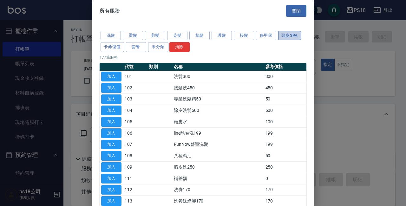
click at [292, 32] on button "頭皮SPA" at bounding box center [289, 36] width 23 height 10
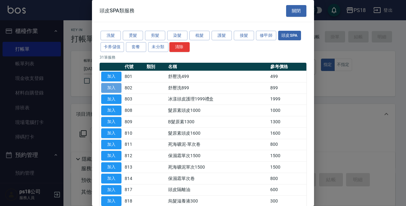
click at [114, 88] on button "加入" at bounding box center [111, 88] width 20 height 10
type input "舒壓洗899(802)"
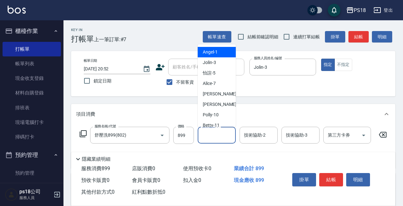
click at [204, 139] on input "技術協助-1" at bounding box center [216, 135] width 32 height 11
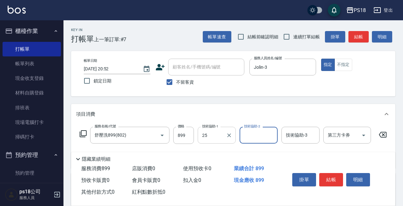
type input "小卉-25"
click at [82, 134] on icon at bounding box center [83, 133] width 7 height 7
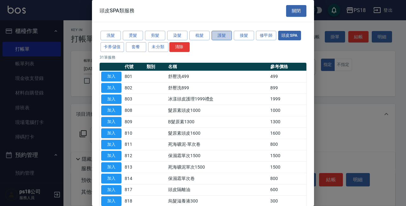
click at [219, 35] on button "護髮" at bounding box center [222, 36] width 20 height 10
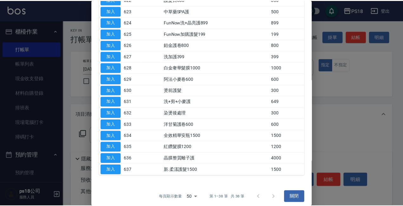
scroll to position [331, 0]
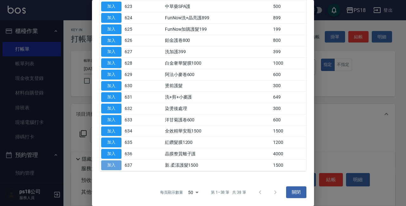
click at [118, 164] on button "加入" at bounding box center [111, 165] width 20 height 10
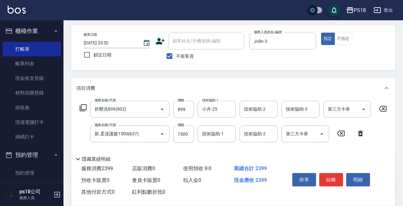
scroll to position [63, 0]
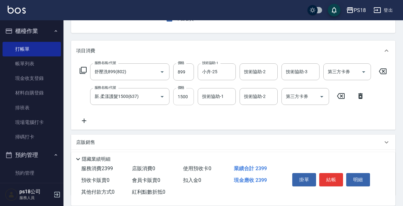
click at [183, 96] on input "1500" at bounding box center [183, 96] width 21 height 17
type input "1200"
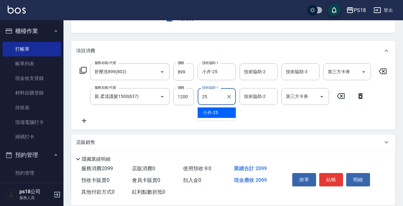
click at [219, 114] on div "小卉 -25" at bounding box center [217, 113] width 38 height 10
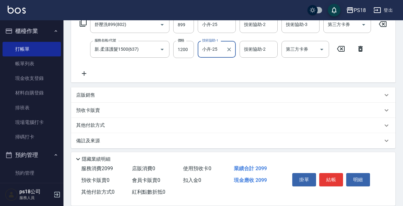
scroll to position [119, 0]
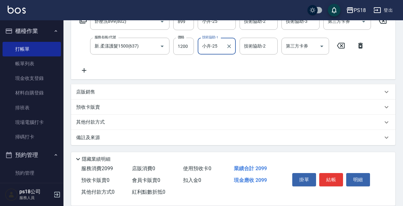
type input "小卉-25"
click at [200, 141] on div "備註及來源" at bounding box center [233, 137] width 324 height 15
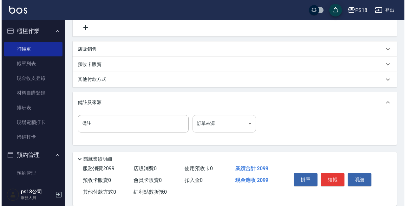
scroll to position [162, 0]
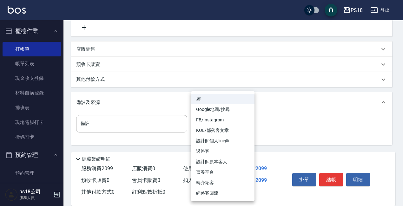
click at [211, 122] on body "PS18 登出 櫃檯作業 打帳單 帳單列表 現金收支登錄 材料自購登錄 排班表 現場電腦打卡 掃碼打卡 預約管理 預約管理 單日預約紀錄 單週預約紀錄 報表及…" at bounding box center [201, 24] width 403 height 363
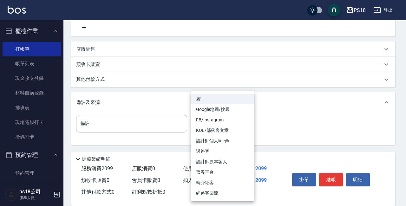
click at [208, 161] on li "設計師原本客人" at bounding box center [222, 162] width 63 height 10
type input "設計師原本客人"
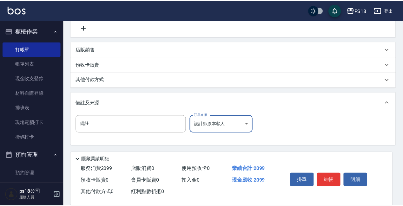
scroll to position [157, 0]
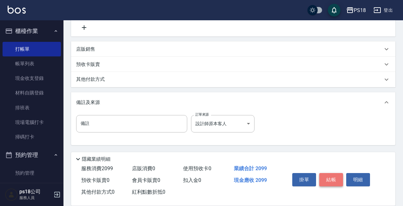
click at [325, 178] on button "結帳" at bounding box center [331, 179] width 24 height 13
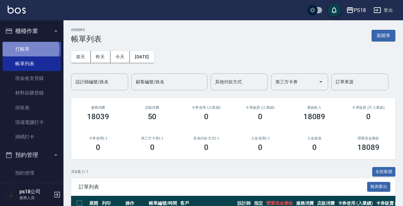
click at [29, 49] on link "打帳單" at bounding box center [32, 49] width 58 height 15
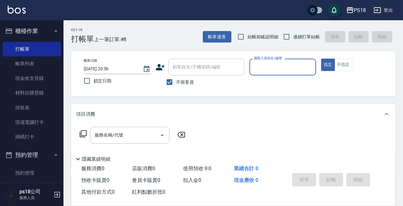
click at [263, 64] on input "服務人員姓名/編號" at bounding box center [282, 67] width 61 height 11
click at [264, 64] on input "服務人員姓名/編號" at bounding box center [282, 67] width 61 height 11
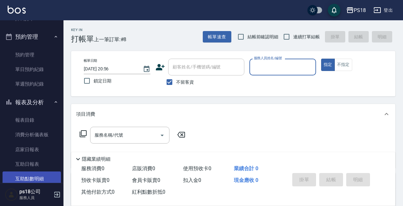
scroll to position [159, 0]
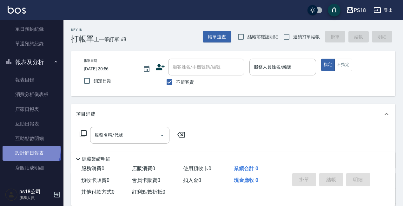
click at [30, 150] on link "設計師日報表" at bounding box center [32, 153] width 58 height 15
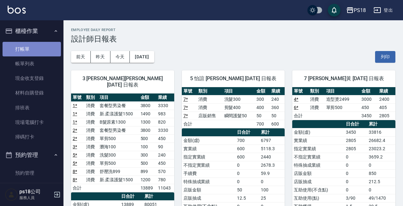
click at [35, 49] on link "打帳單" at bounding box center [32, 49] width 58 height 15
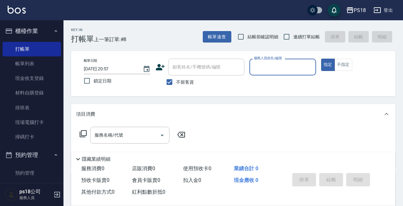
click at [298, 69] on input "服務人員姓名/編號" at bounding box center [282, 67] width 61 height 11
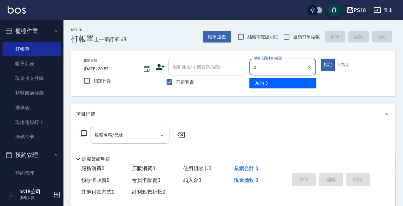
type input "Jolin-3"
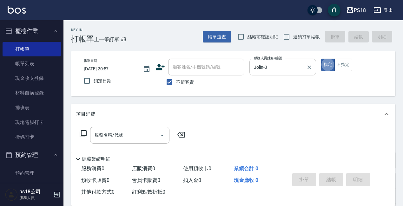
type button "true"
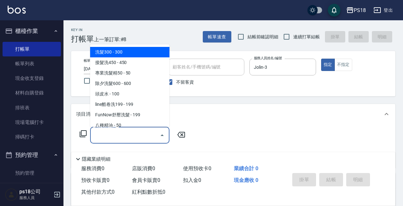
click at [97, 134] on input "服務名稱/代號" at bounding box center [125, 135] width 64 height 11
click at [81, 131] on icon at bounding box center [83, 133] width 7 height 7
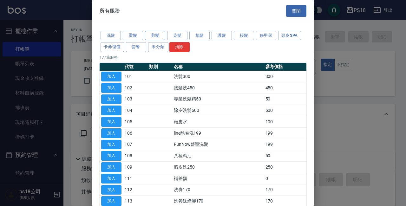
click at [157, 32] on button "剪髮" at bounding box center [155, 36] width 20 height 10
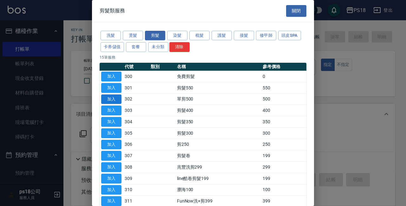
click at [113, 101] on button "加入" at bounding box center [111, 100] width 20 height 10
type input "單剪500(302)"
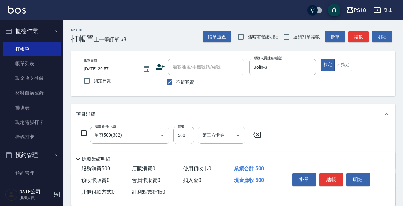
click at [85, 135] on icon at bounding box center [83, 134] width 8 height 8
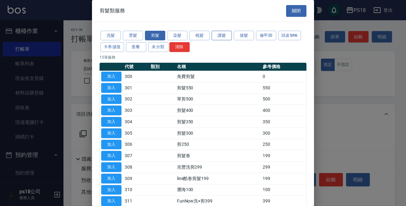
click at [225, 34] on button "護髮" at bounding box center [222, 36] width 20 height 10
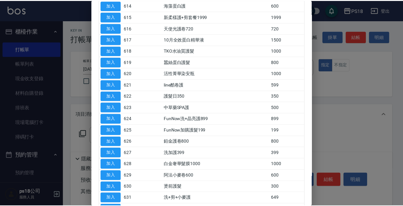
scroll to position [331, 0]
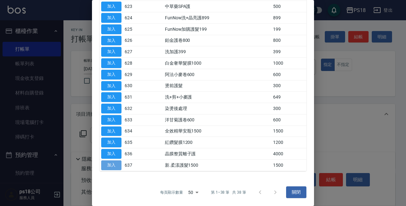
click at [113, 163] on button "加入" at bounding box center [111, 165] width 20 height 10
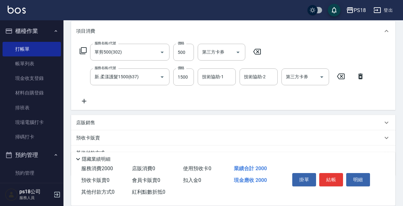
scroll to position [95, 0]
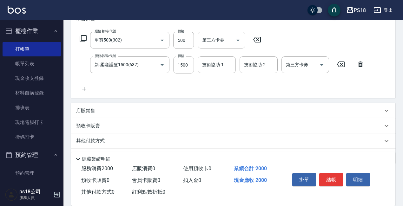
click at [188, 67] on input "1500" at bounding box center [183, 64] width 21 height 17
type input "1490"
type input "Jolin-3"
click at [84, 37] on icon at bounding box center [83, 39] width 8 height 8
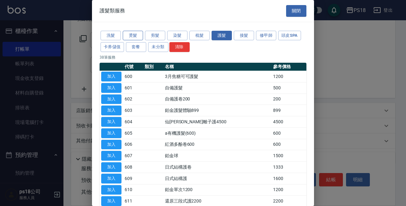
click at [136, 33] on button "燙髮" at bounding box center [133, 36] width 20 height 10
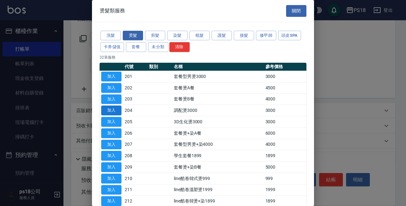
click at [115, 110] on button "加入" at bounding box center [111, 111] width 20 height 10
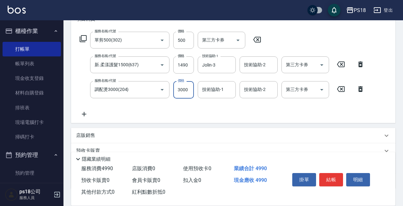
click at [182, 88] on input "3000" at bounding box center [183, 89] width 21 height 17
type input "4100"
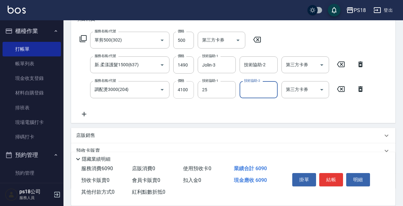
type input "小卉-25"
type input "Jolin-3"
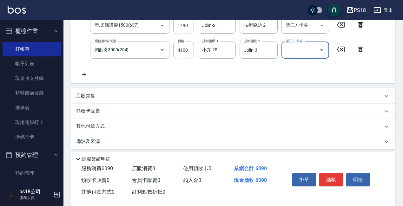
scroll to position [139, 0]
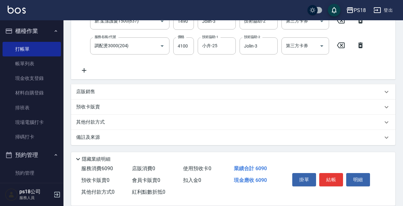
click at [168, 139] on div "備註及來源" at bounding box center [229, 137] width 306 height 7
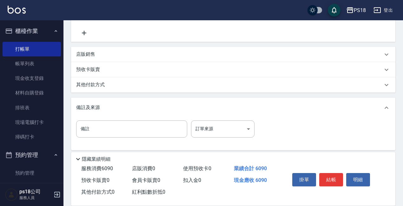
scroll to position [181, 0]
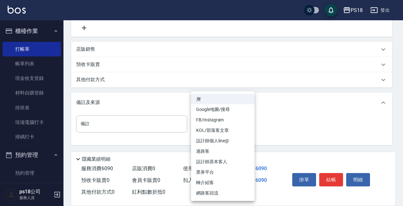
click at [223, 123] on body "PS18 登出 櫃檯作業 打帳單 帳單列表 現金收支登錄 材料自購登錄 排班表 現場電腦打卡 掃碼打卡 預約管理 預約管理 單日預約紀錄 單週預約紀錄 報表及…" at bounding box center [201, 13] width 403 height 388
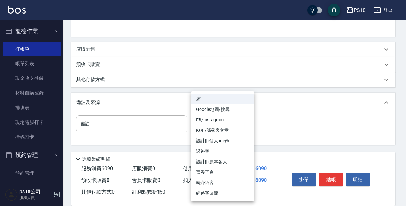
click at [212, 160] on li "設計師原本客人" at bounding box center [222, 162] width 63 height 10
type input "設計師原本客人"
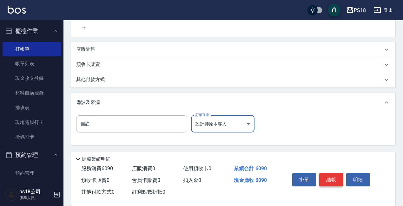
click at [330, 178] on button "結帳" at bounding box center [331, 179] width 24 height 13
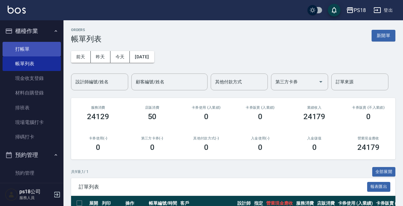
click at [36, 45] on link "打帳單" at bounding box center [32, 49] width 58 height 15
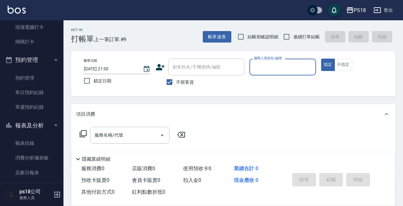
scroll to position [159, 0]
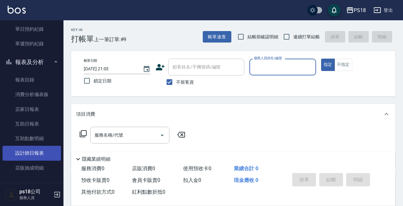
click at [38, 156] on link "設計師日報表" at bounding box center [32, 153] width 58 height 15
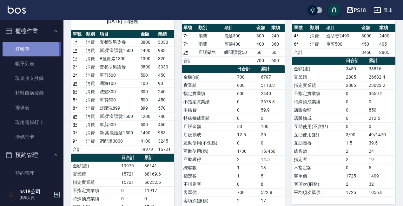
click at [22, 50] on link "打帳單" at bounding box center [32, 49] width 58 height 15
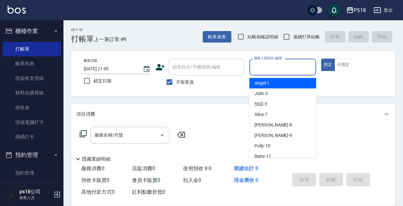
click at [279, 67] on input "服務人員姓名/編號" at bounding box center [282, 67] width 61 height 11
type input "Jolin-3"
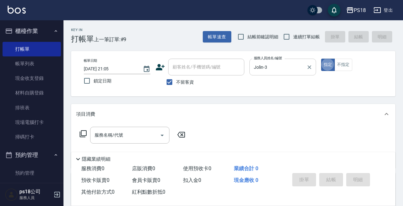
type button "true"
click at [83, 133] on icon at bounding box center [83, 134] width 8 height 8
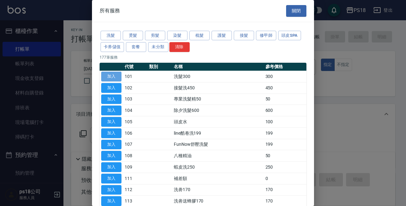
drag, startPoint x: 116, startPoint y: 74, endPoint x: 144, endPoint y: 115, distance: 50.2
click at [115, 74] on button "加入" at bounding box center [111, 77] width 20 height 10
type input "洗髮300(101)"
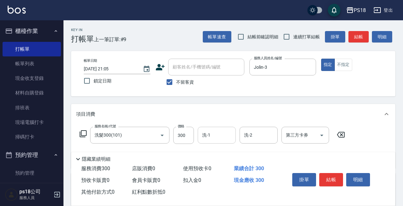
click at [210, 138] on input "洗-1" at bounding box center [216, 135] width 32 height 11
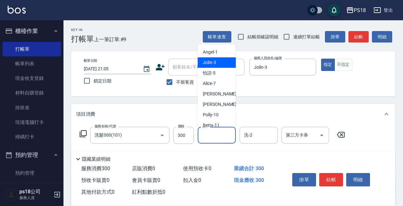
click at [209, 62] on span "Jolin -3" at bounding box center [209, 62] width 13 height 7
type input "Jolin-3"
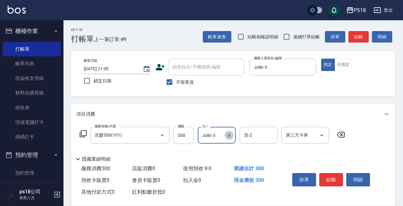
click at [228, 135] on icon "Clear" at bounding box center [229, 136] width 4 height 4
click at [210, 134] on input "洗-1" at bounding box center [216, 135] width 32 height 11
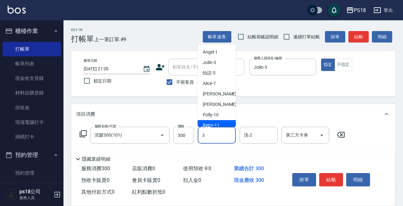
type input "Jolin-3"
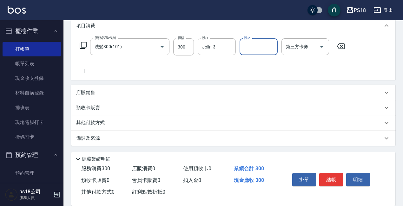
scroll to position [89, 0]
click at [255, 137] on div "備註及來源" at bounding box center [229, 137] width 306 height 7
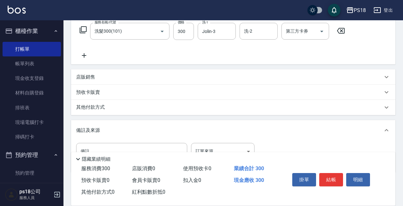
scroll to position [132, 0]
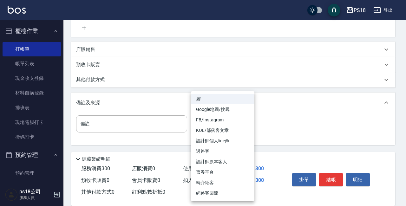
click at [235, 126] on body "PS18 登出 櫃檯作業 打帳單 帳單列表 現金收支登錄 材料自購登錄 排班表 現場電腦打卡 掃碼打卡 預約管理 預約管理 單日預約紀錄 單週預約紀錄 報表及…" at bounding box center [203, 37] width 406 height 338
click at [208, 162] on li "設計師原本客人" at bounding box center [222, 162] width 63 height 10
type input "設計師原本客人"
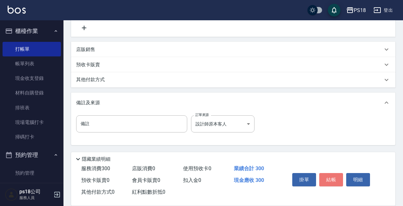
click at [329, 177] on button "結帳" at bounding box center [331, 179] width 24 height 13
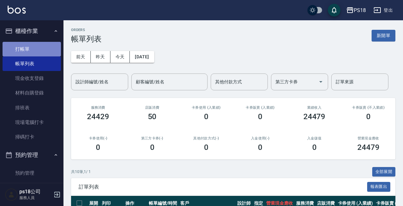
click at [36, 47] on link "打帳單" at bounding box center [32, 49] width 58 height 15
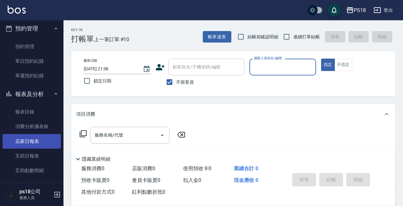
scroll to position [127, 0]
click at [34, 141] on link "店家日報表" at bounding box center [32, 141] width 58 height 15
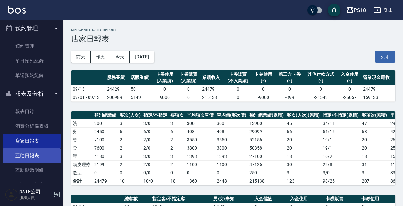
click at [36, 156] on link "互助日報表" at bounding box center [32, 155] width 58 height 15
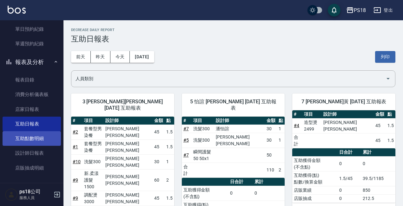
scroll to position [190, 0]
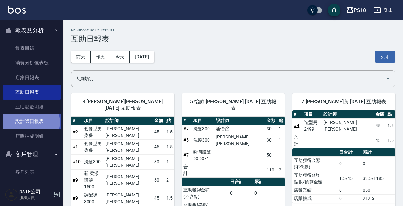
click at [30, 122] on link "設計師日報表" at bounding box center [32, 121] width 58 height 15
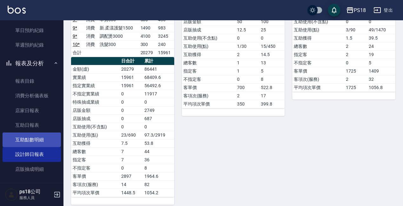
scroll to position [159, 0]
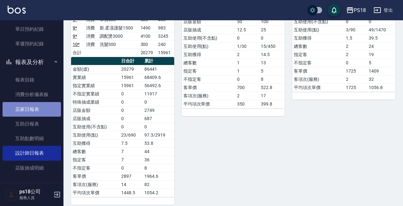
click at [35, 110] on link "店家日報表" at bounding box center [32, 109] width 58 height 15
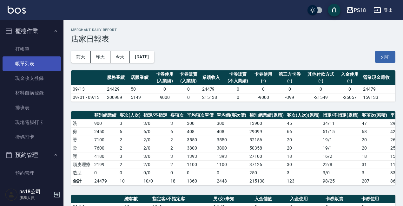
drag, startPoint x: 33, startPoint y: 64, endPoint x: 33, endPoint y: 68, distance: 3.2
click at [33, 64] on link "帳單列表" at bounding box center [32, 63] width 58 height 15
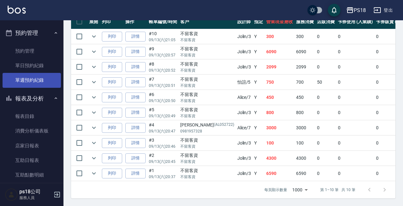
scroll to position [127, 0]
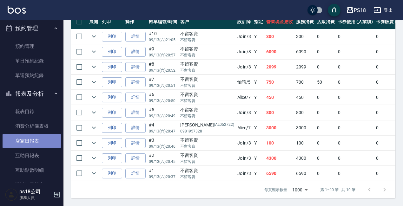
click at [35, 138] on link "店家日報表" at bounding box center [32, 141] width 58 height 15
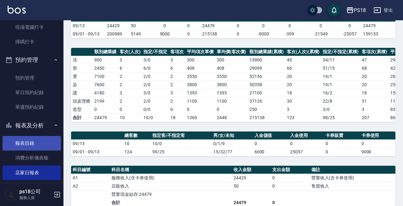
scroll to position [159, 0]
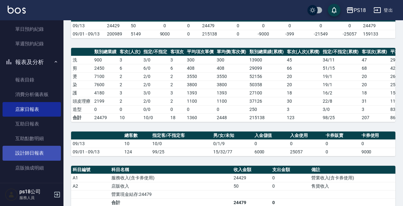
click at [37, 153] on link "設計師日報表" at bounding box center [32, 153] width 58 height 15
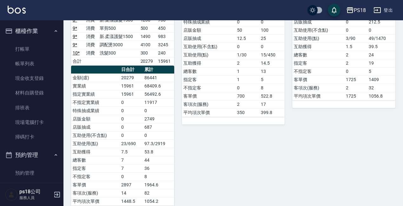
scroll to position [168, 0]
